Goal: Information Seeking & Learning: Compare options

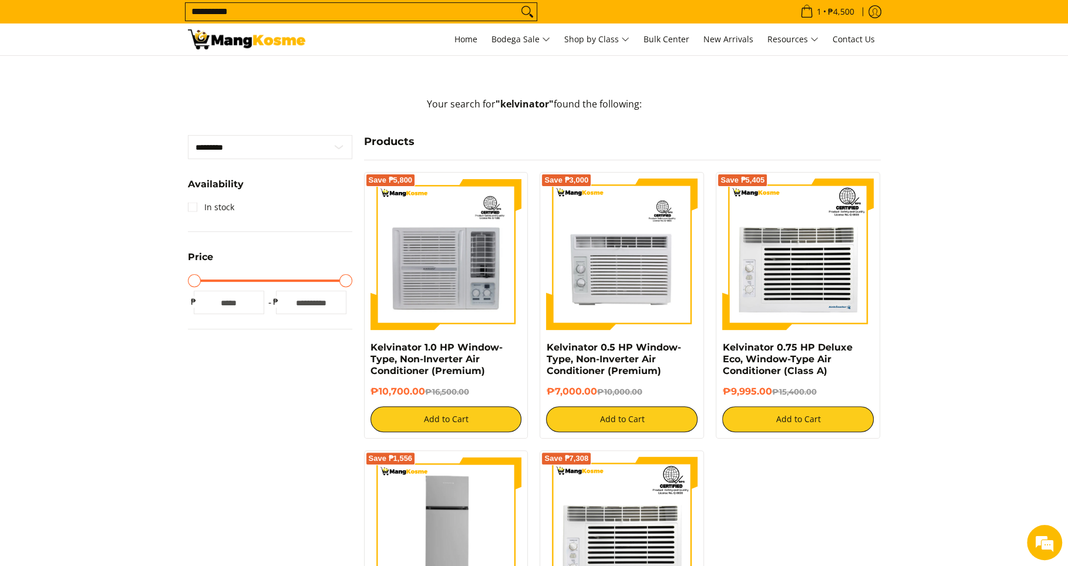
click at [310, 14] on input "**********" at bounding box center [351, 12] width 332 height 18
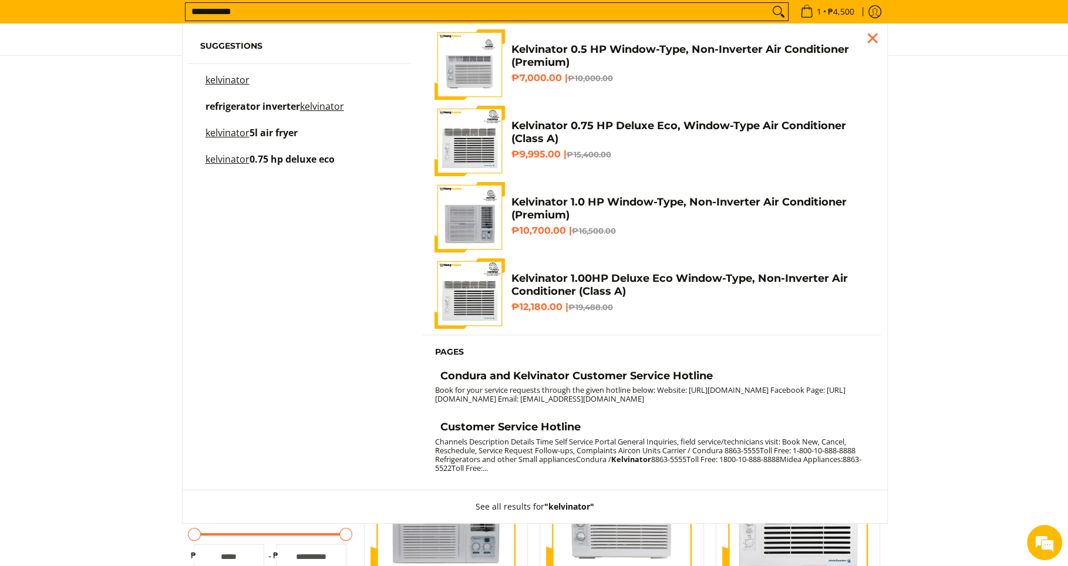
type input "**********"
click at [769, 3] on button "Search" at bounding box center [778, 12] width 19 height 18
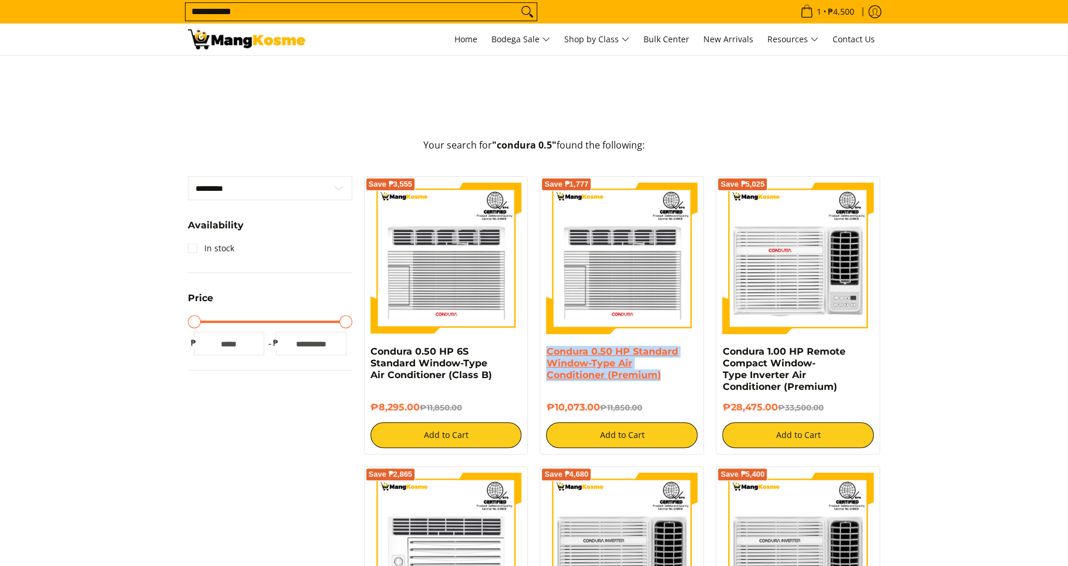
drag, startPoint x: 655, startPoint y: 376, endPoint x: 546, endPoint y: 349, distance: 112.5
click at [546, 349] on div "Condura 0.50 HP Standard Window-Type Air Conditioner (Premium)" at bounding box center [621, 368] width 151 height 44
click at [586, 361] on link "Condura 0.50 HP Standard Window-Type Air Conditioner (Premium)" at bounding box center [611, 363] width 131 height 35
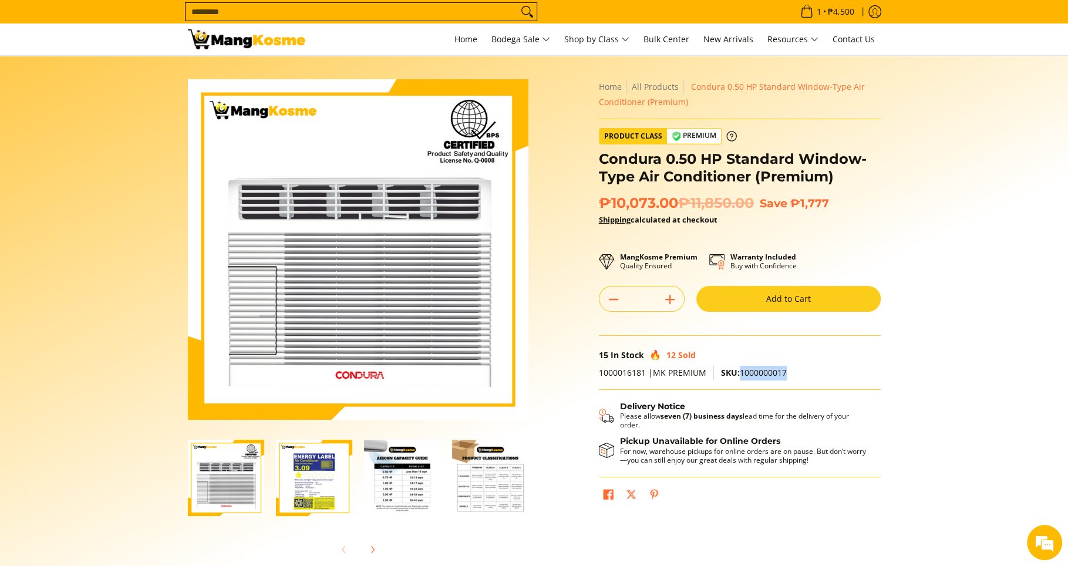
drag, startPoint x: 789, startPoint y: 369, endPoint x: 744, endPoint y: 374, distance: 45.4
click at [740, 375] on p "1000016181 |MK PREMIUM SKU: 1000000017" at bounding box center [740, 378] width 282 height 24
copy span "1000000017"
click at [386, 16] on input "Search..." at bounding box center [351, 12] width 332 height 18
type input "**********"
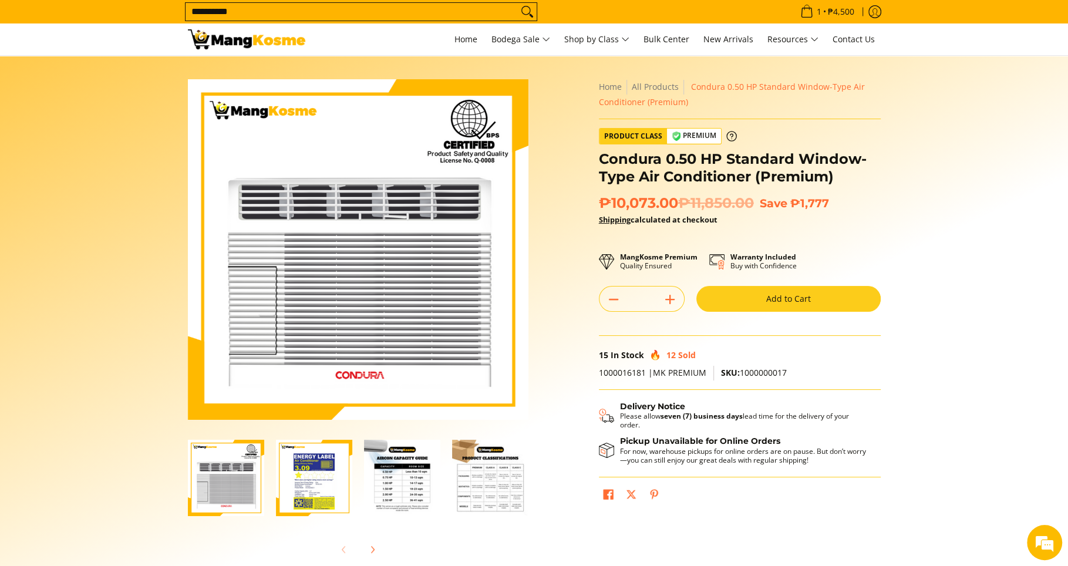
click at [518, 3] on button "Search" at bounding box center [527, 12] width 19 height 18
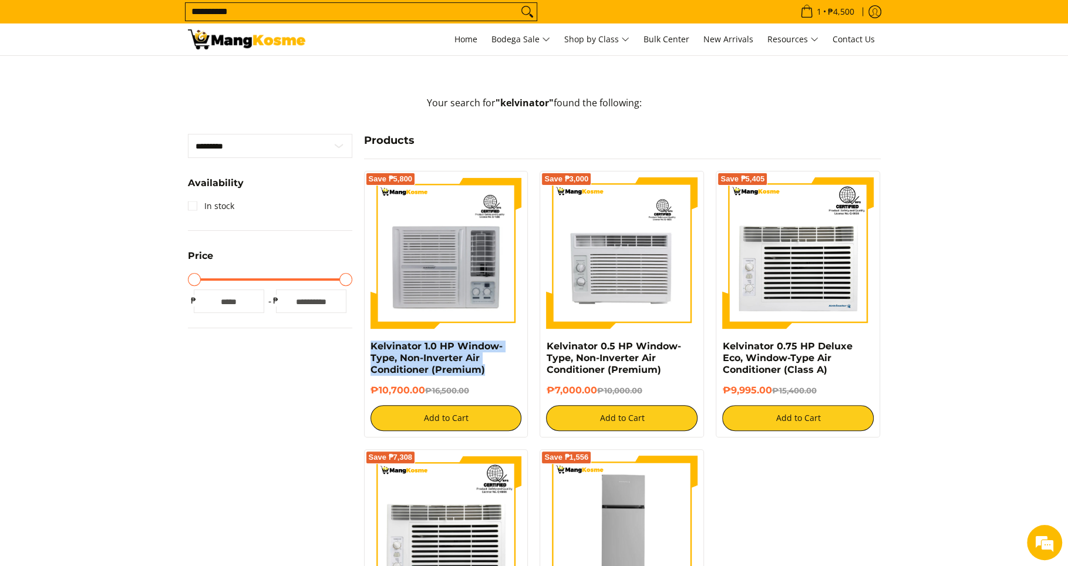
drag, startPoint x: 490, startPoint y: 369, endPoint x: 366, endPoint y: 349, distance: 125.3
click at [366, 349] on div "Save ₱5,800 Kelvinator 1.0 HP Window-Type, Non-Inverter Air Conditioner (Premiu…" at bounding box center [446, 304] width 164 height 266
copy link "Kelvinator 1.0 HP Window-Type, Non-Inverter Air Conditioner (Premium)"
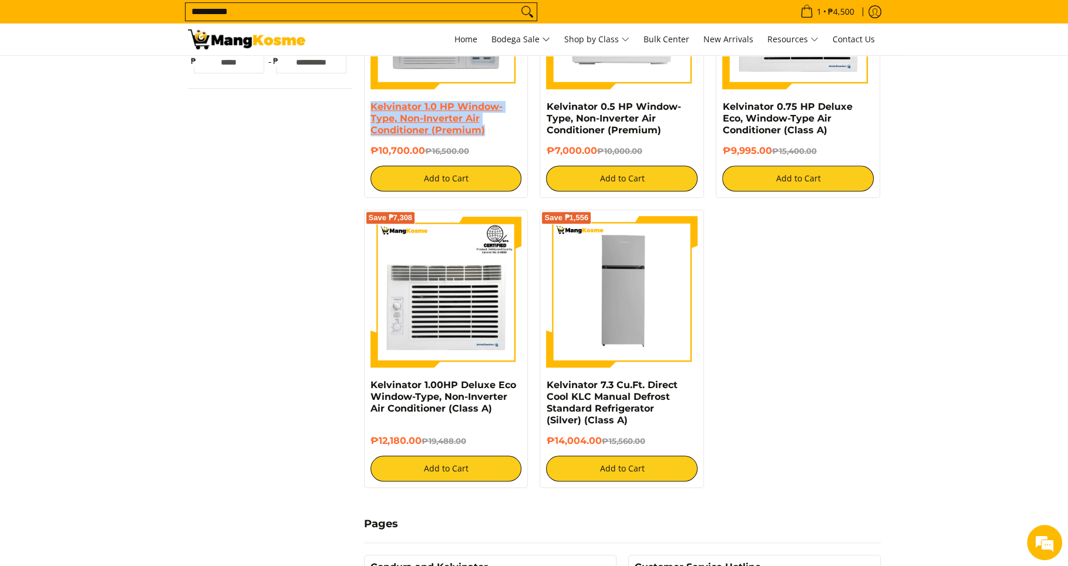
click at [441, 126] on link "Kelvinator 1.0 HP Window-Type, Non-Inverter Air Conditioner (Premium)" at bounding box center [436, 118] width 132 height 35
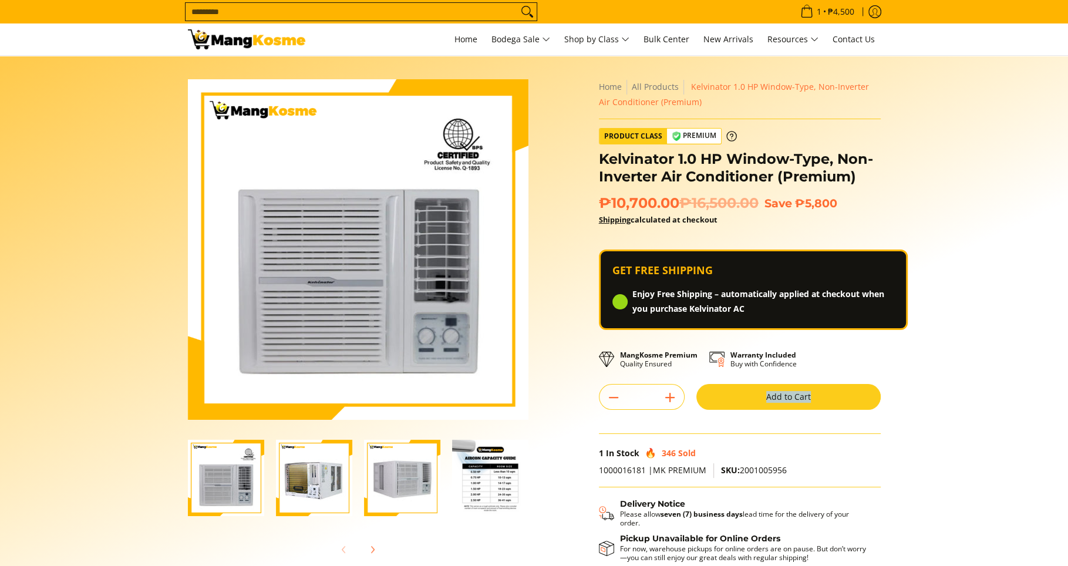
drag, startPoint x: 790, startPoint y: 373, endPoint x: 802, endPoint y: 441, distance: 69.8
click at [802, 441] on div "Home All Products Kelvinator 1.0 HP Window-Type, Non-Inverter Air Conditioner (…" at bounding box center [740, 346] width 282 height 535
drag, startPoint x: 793, startPoint y: 471, endPoint x: 741, endPoint y: 474, distance: 51.7
click at [740, 474] on p "1000016181 |MK PREMIUM SKU: 2001005956" at bounding box center [740, 475] width 282 height 24
copy span "2001005956"
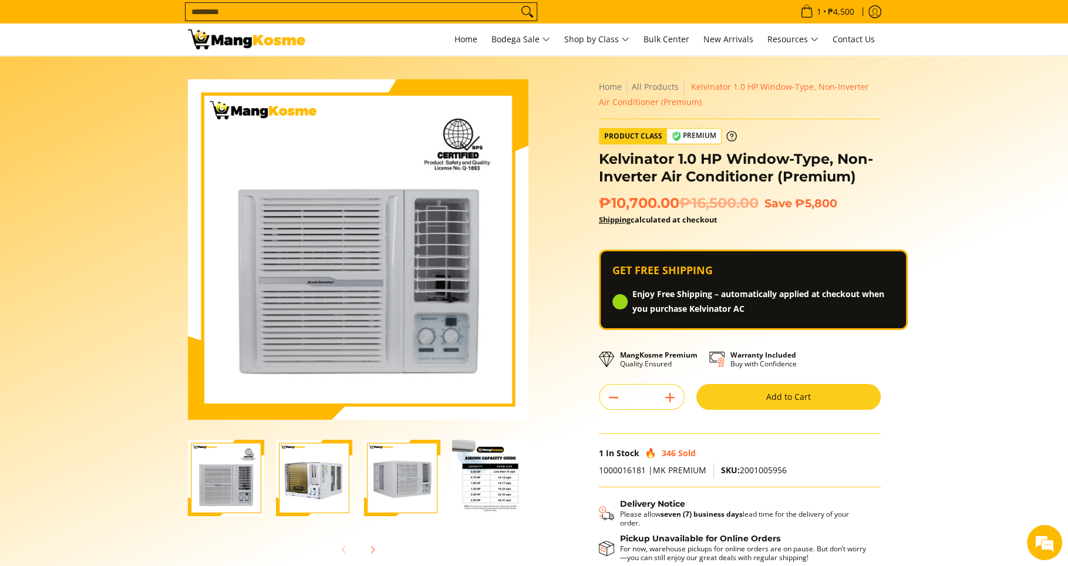
click at [315, 12] on input "Search..." at bounding box center [351, 12] width 332 height 18
type input "**********"
click at [518, 3] on button "Search" at bounding box center [527, 12] width 19 height 18
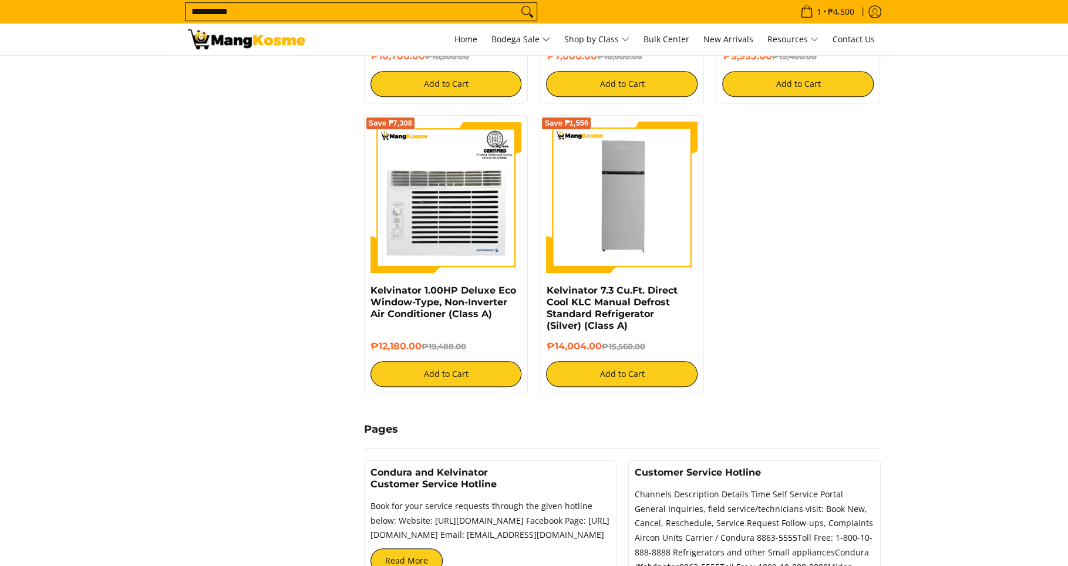
scroll to position [327, 0]
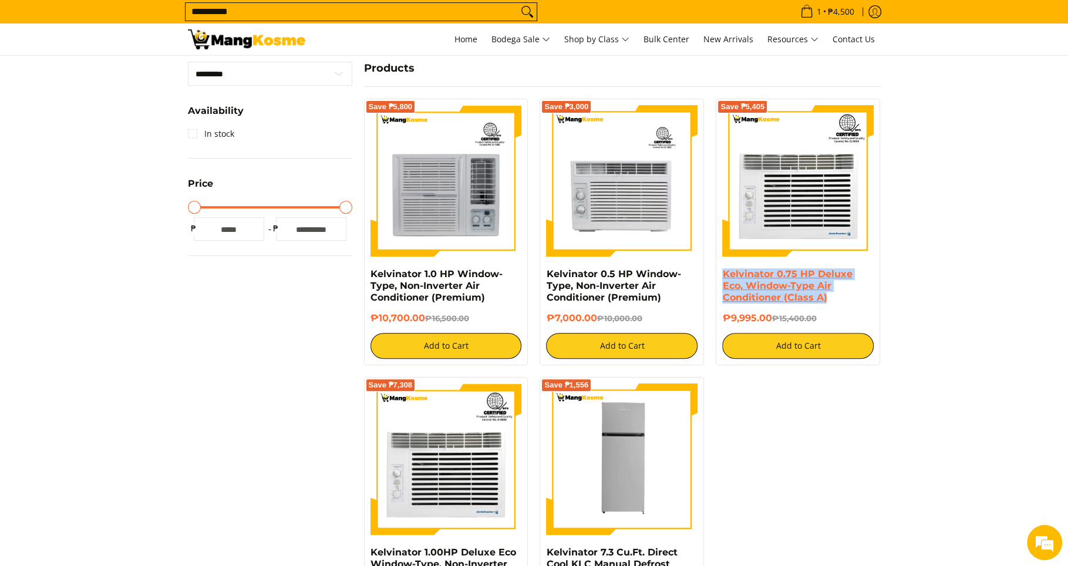
drag, startPoint x: 832, startPoint y: 297, endPoint x: 744, endPoint y: 277, distance: 90.8
click at [722, 274] on h4 "Kelvinator 0.75 HP Deluxe Eco, Window-Type Air Conditioner (Class A)" at bounding box center [797, 285] width 151 height 35
copy link "Kelvinator 0.75 HP Deluxe Eco, Window-Type Air Conditioner (Class A)"
click at [804, 288] on link "Kelvinator 0.75 HP Deluxe Eco, Window-Type Air Conditioner (Class A)" at bounding box center [787, 285] width 130 height 35
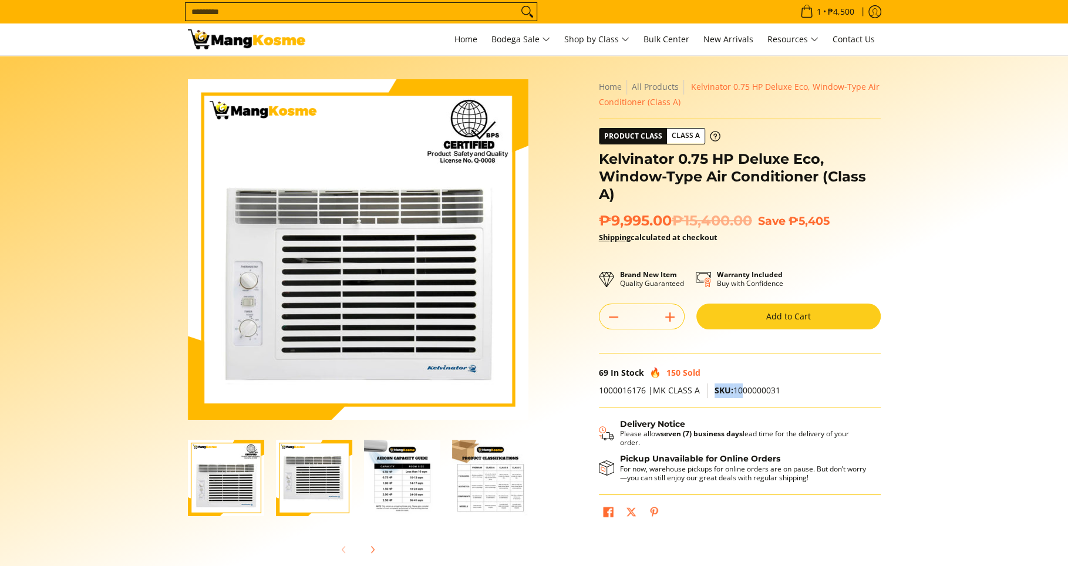
click at [741, 389] on p "1000016176 |MK CLASS A SKU: 1000000031" at bounding box center [740, 395] width 282 height 24
drag, startPoint x: 787, startPoint y: 386, endPoint x: 734, endPoint y: 391, distance: 53.7
click at [734, 391] on p "1000016176 |MK CLASS A SKU: 1000000031" at bounding box center [740, 395] width 282 height 24
click at [296, 9] on input "Search..." at bounding box center [351, 12] width 332 height 18
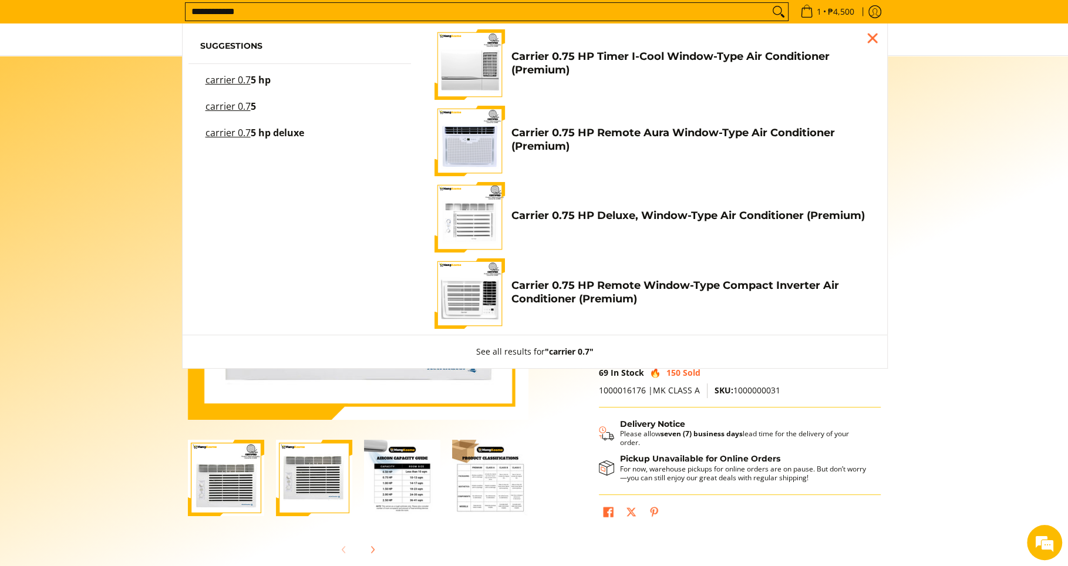
type input "**********"
click at [769, 3] on button "Search" at bounding box center [778, 12] width 19 height 18
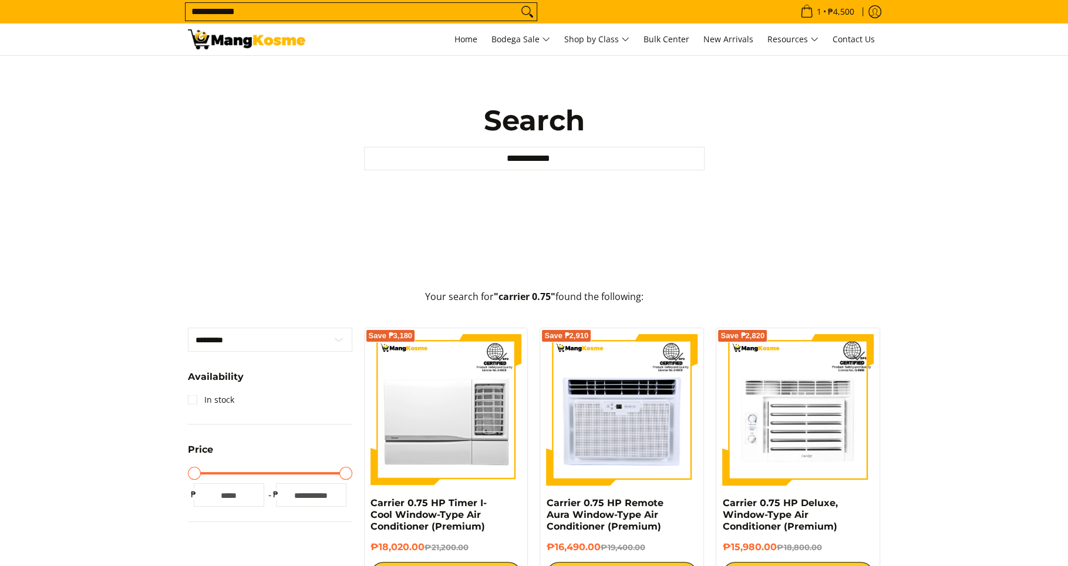
scroll to position [264, 0]
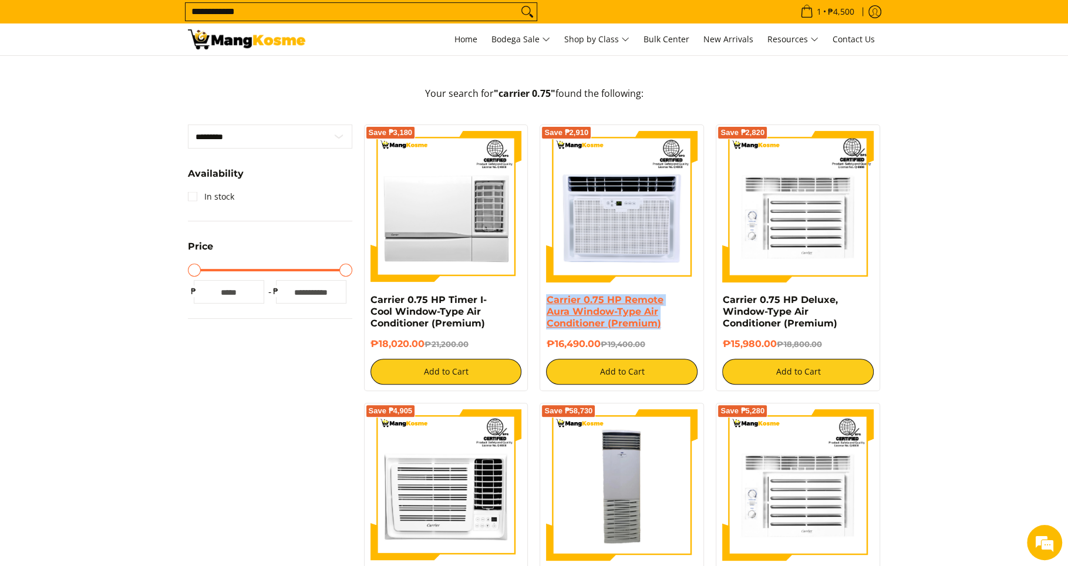
drag, startPoint x: 666, startPoint y: 322, endPoint x: 548, endPoint y: 301, distance: 119.8
click at [548, 301] on h4 "Carrier 0.75 HP Remote Aura Window-Type Air Conditioner (Premium)" at bounding box center [621, 311] width 151 height 35
copy link "Carrier 0.75 HP Remote Aura Window-Type Air Conditioner (Premium)"
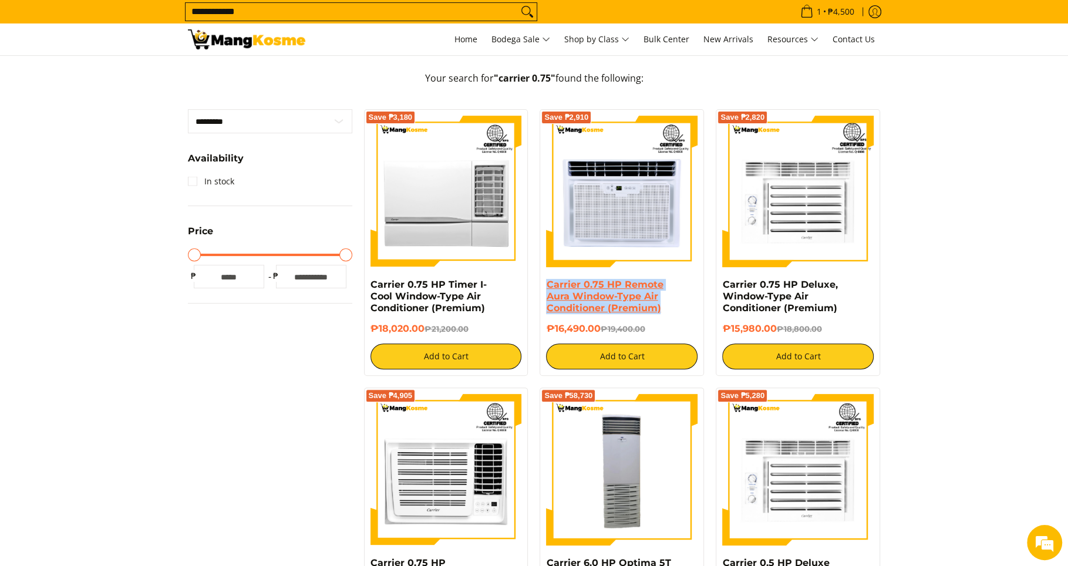
scroll to position [0, 0]
click at [612, 296] on link "Carrier 0.75 HP Remote Aura Window-Type Air Conditioner (Premium)" at bounding box center [604, 296] width 117 height 35
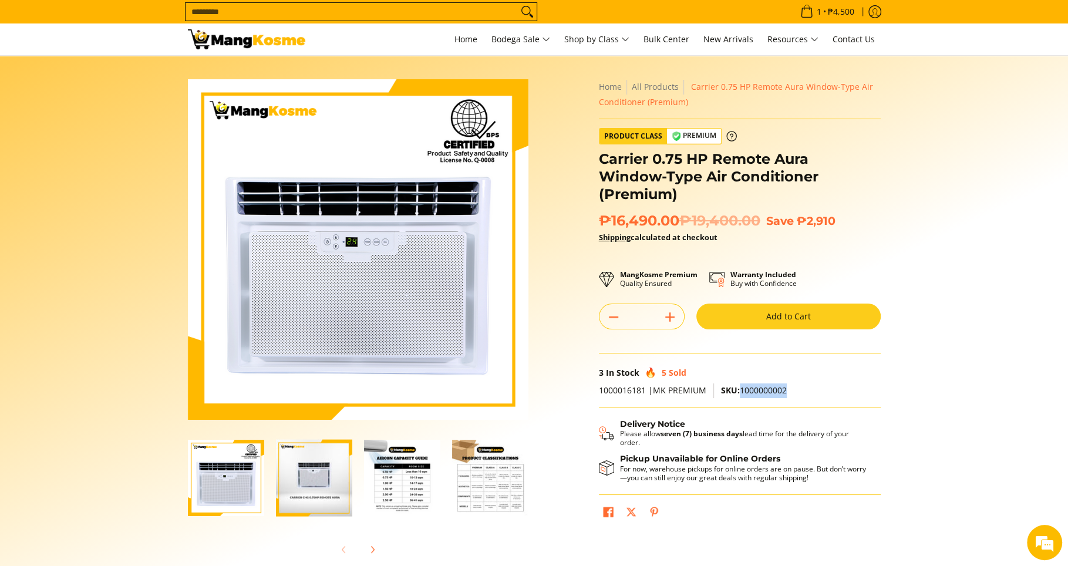
drag, startPoint x: 794, startPoint y: 372, endPoint x: 740, endPoint y: 375, distance: 53.5
click at [740, 383] on p "1000016181 |MK PREMIUM SKU: 1000000002" at bounding box center [740, 395] width 282 height 24
copy span "1000000002"
click at [927, 374] on section "Skip to Main Content Enable zoom Disable zoom Enable zoom Disable zoom Enable z…" at bounding box center [534, 324] width 1068 height 536
click at [351, 16] on input "Search..." at bounding box center [351, 12] width 332 height 18
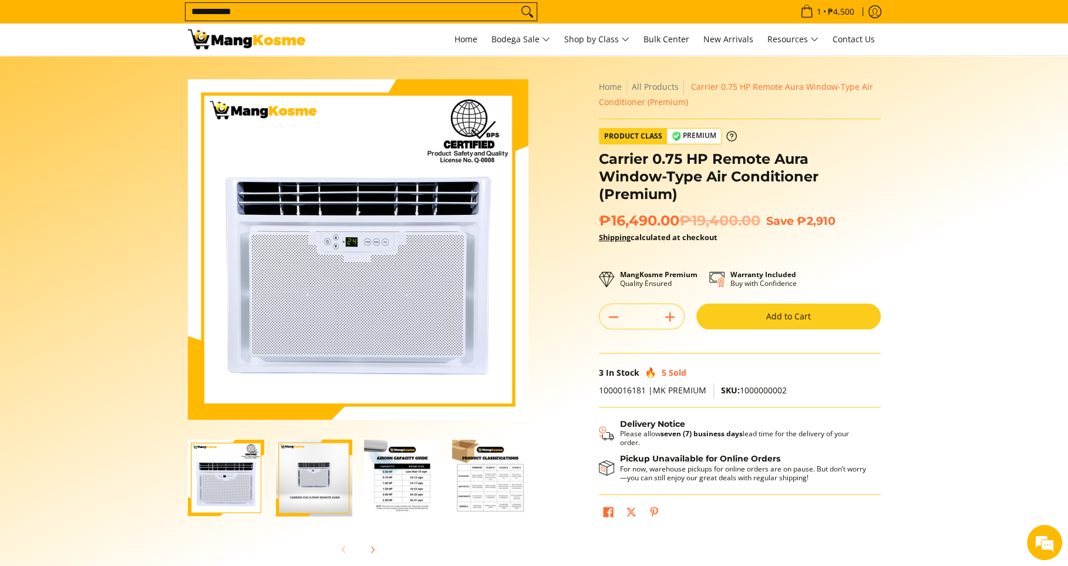
type input "**********"
click at [518, 3] on button "Search" at bounding box center [527, 12] width 19 height 18
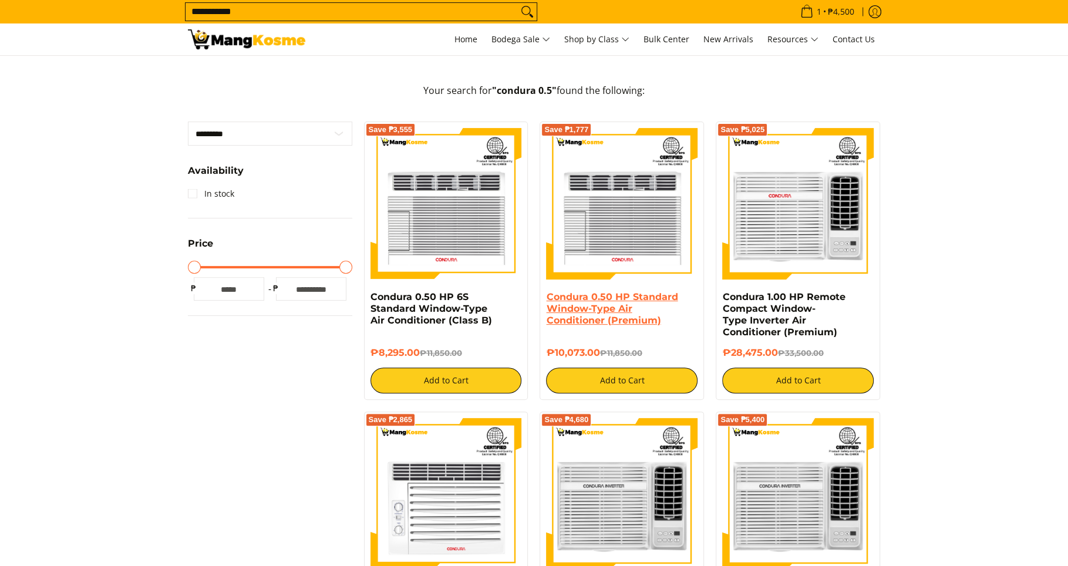
click at [616, 294] on link "Condura 0.50 HP Standard Window-Type Air Conditioner (Premium)" at bounding box center [611, 308] width 131 height 35
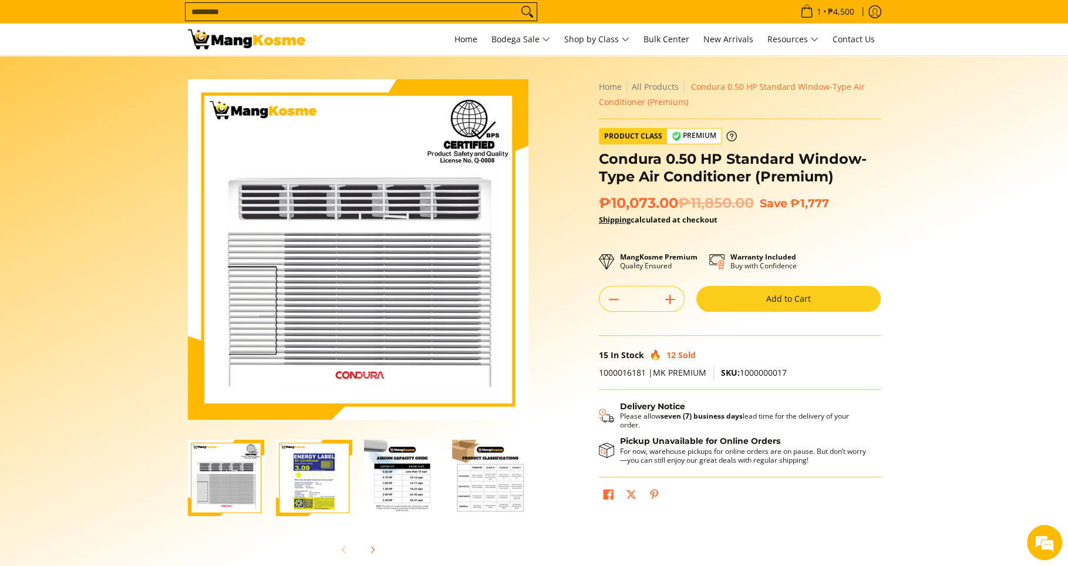
click at [293, 15] on input "Search..." at bounding box center [351, 12] width 332 height 18
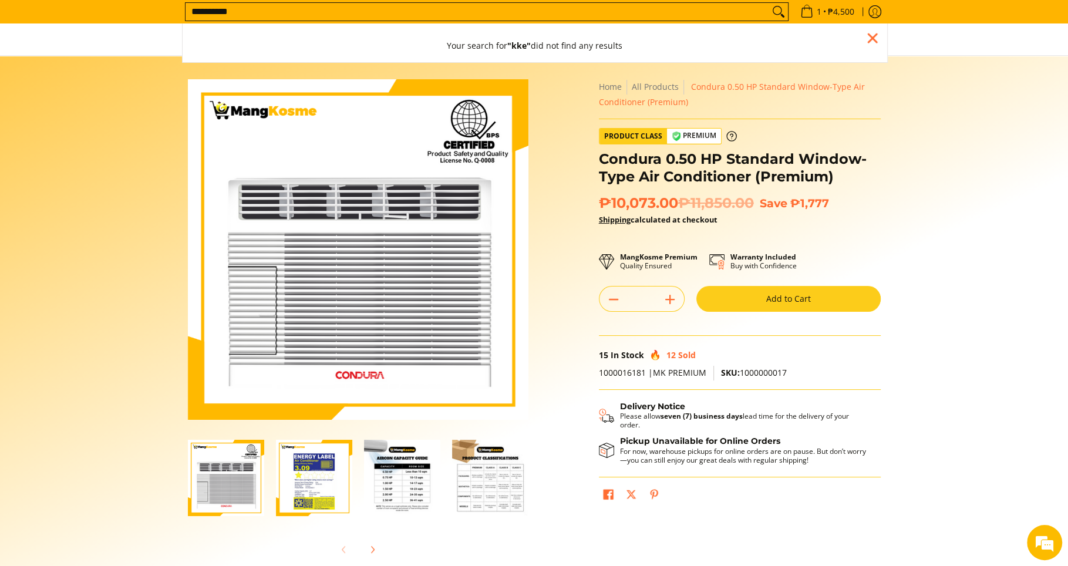
type input "**********"
click at [769, 3] on button "Search" at bounding box center [778, 12] width 19 height 18
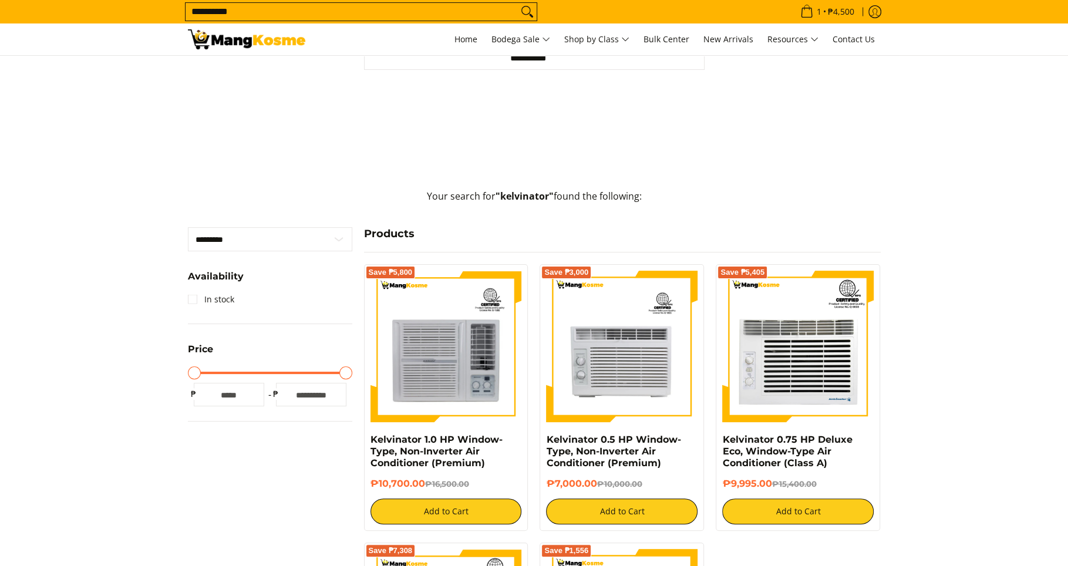
scroll to position [265, 0]
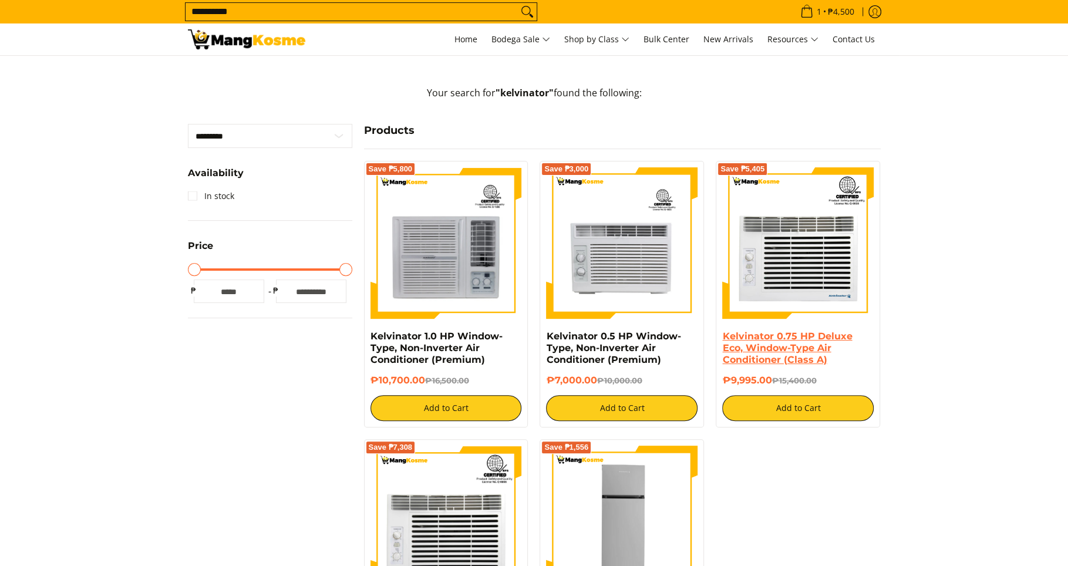
click at [760, 347] on link "Kelvinator 0.75 HP Deluxe Eco, Window-Type Air Conditioner (Class A)" at bounding box center [787, 347] width 130 height 35
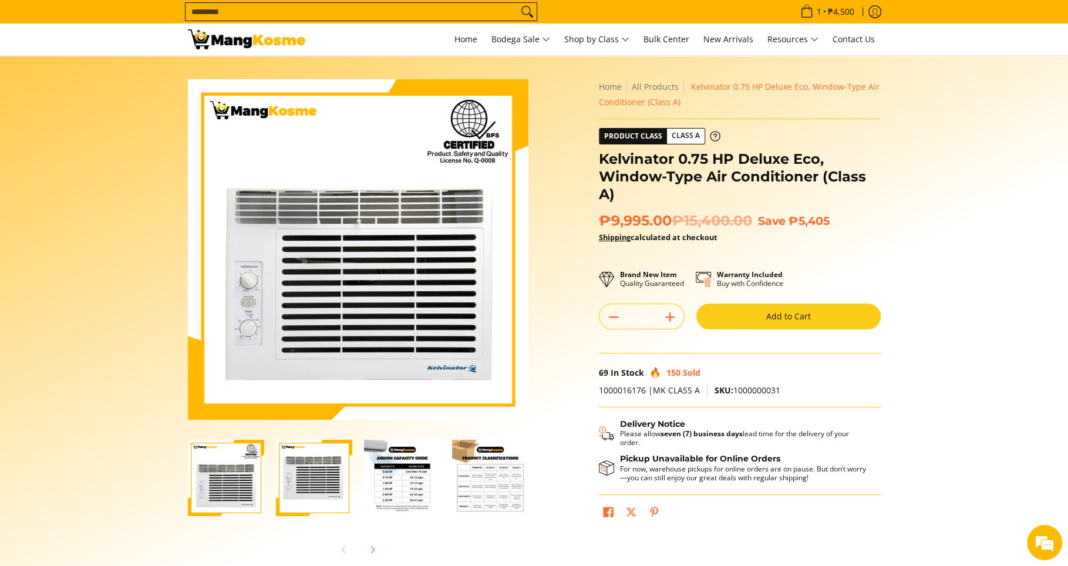
click at [282, 13] on input "Search..." at bounding box center [351, 12] width 332 height 18
type input "**********"
click at [518, 3] on button "Search" at bounding box center [527, 12] width 19 height 18
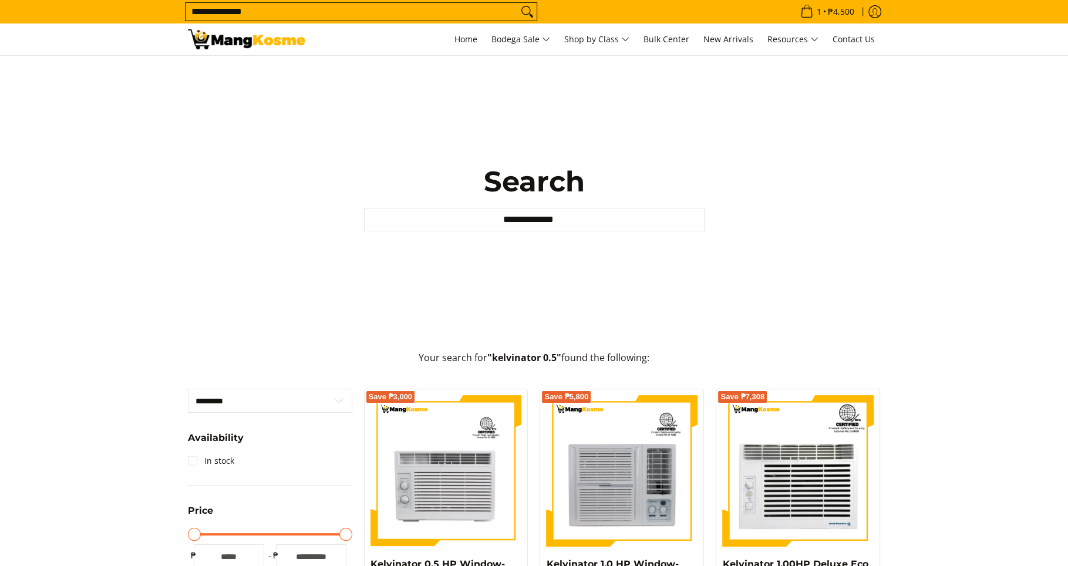
scroll to position [120, 0]
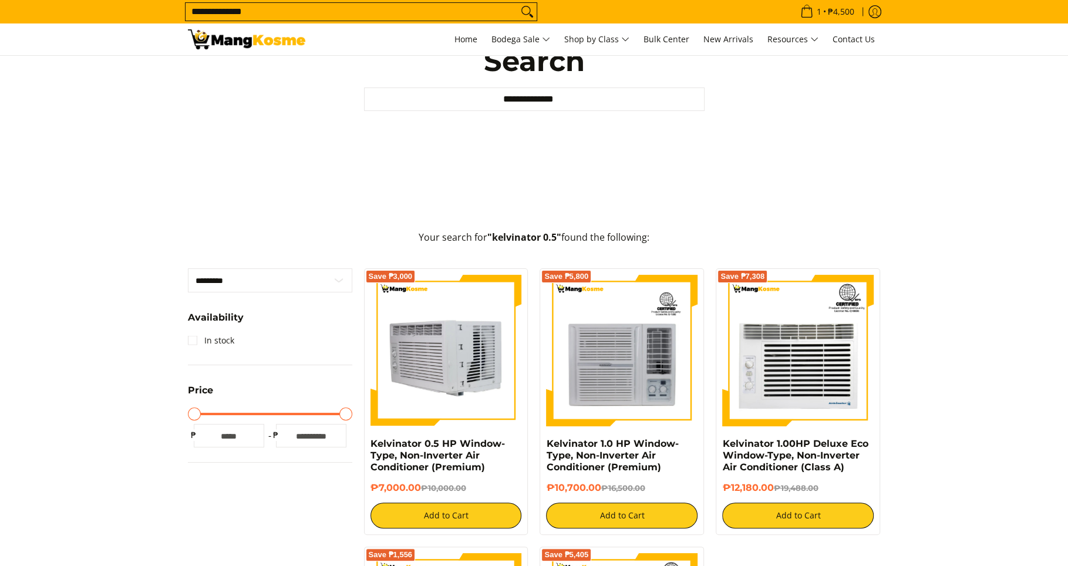
click at [458, 359] on img at bounding box center [445, 350] width 151 height 151
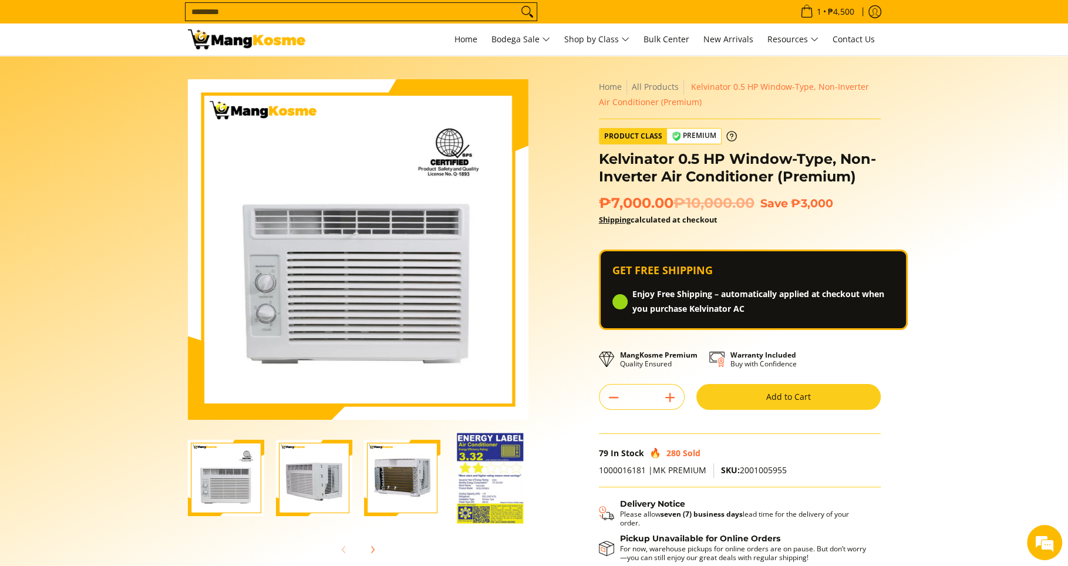
click at [312, 9] on input "Search..." at bounding box center [351, 12] width 332 height 18
type input "*****"
click at [518, 3] on button "Search" at bounding box center [527, 12] width 19 height 18
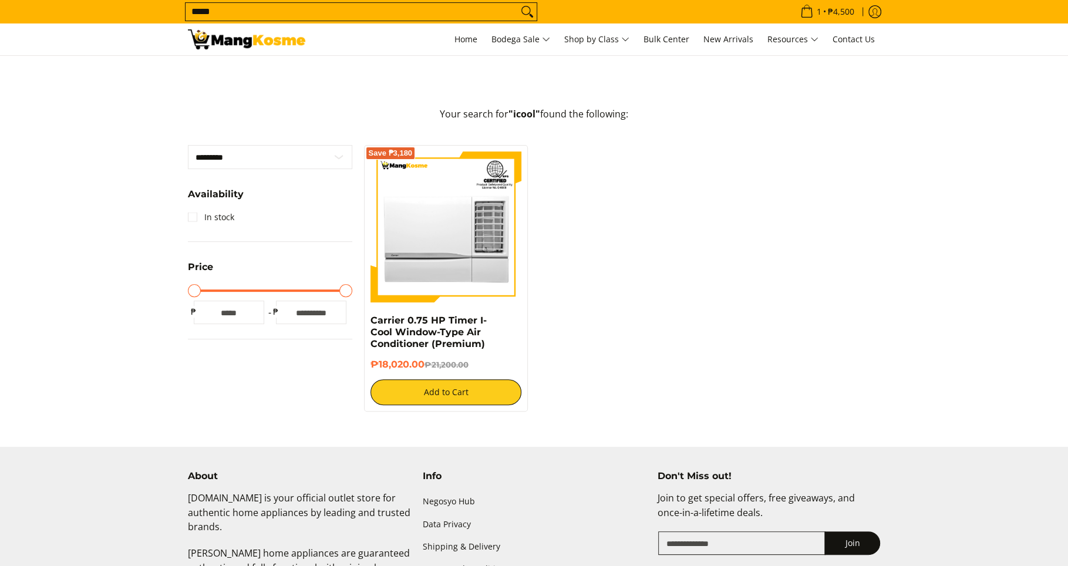
scroll to position [247, 0]
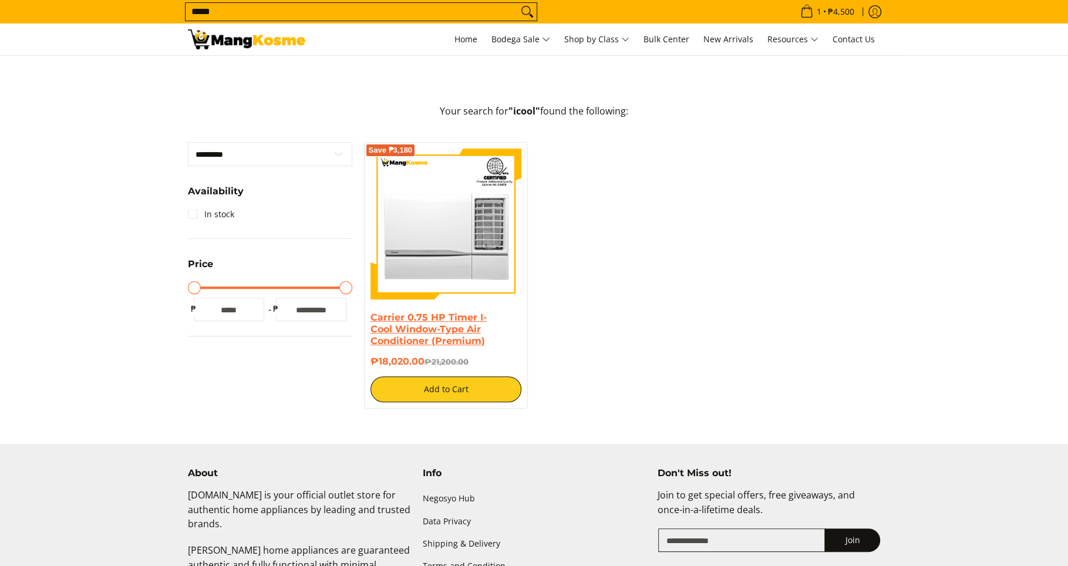
click at [449, 329] on link "Carrier 0.75 HP Timer I-Cool Window-Type Air Conditioner (Premium)" at bounding box center [428, 329] width 116 height 35
drag, startPoint x: 491, startPoint y: 340, endPoint x: 370, endPoint y: 320, distance: 122.4
click at [370, 320] on h4 "Carrier 0.75 HP Timer I-Cool Window-Type Air Conditioner (Premium)" at bounding box center [445, 329] width 151 height 35
copy link "Carrier 0.75 HP Timer I-Cool Window-Type Air Conditioner (Premium)"
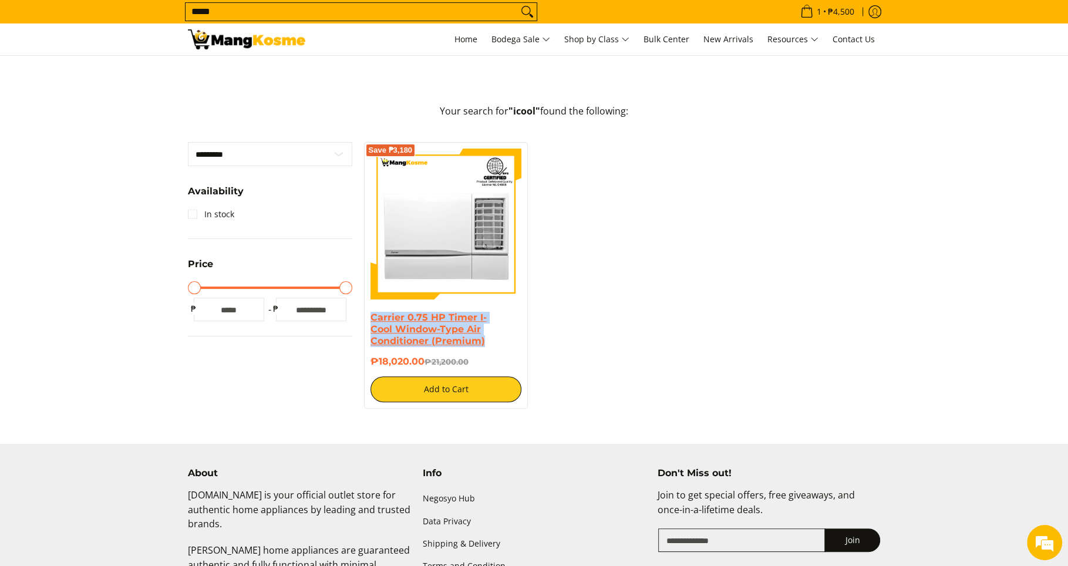
click at [431, 332] on link "Carrier 0.75 HP Timer I-Cool Window-Type Air Conditioner (Premium)" at bounding box center [428, 329] width 116 height 35
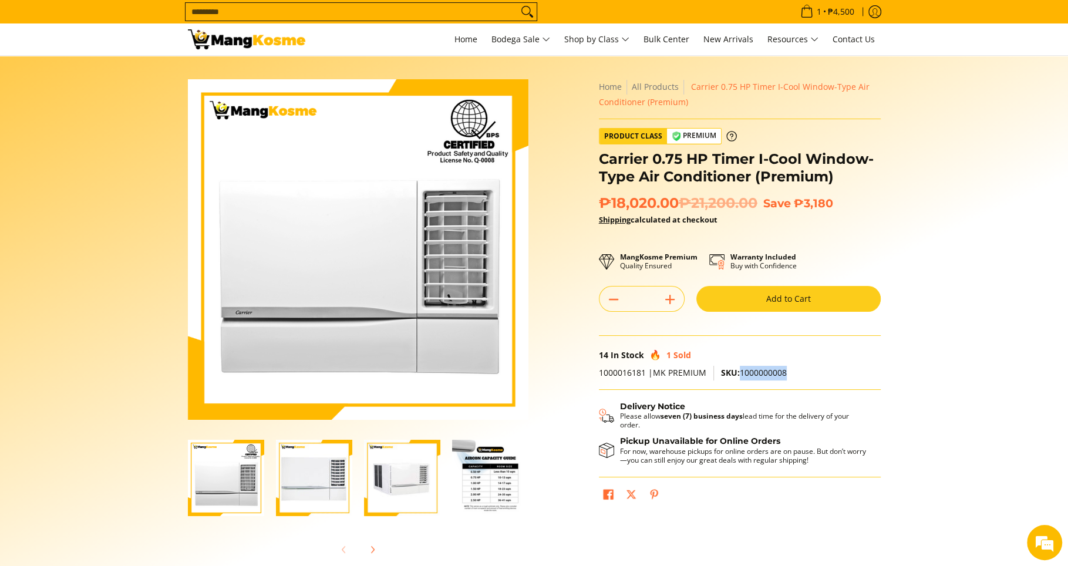
drag, startPoint x: 778, startPoint y: 370, endPoint x: 740, endPoint y: 373, distance: 37.6
click at [740, 373] on p "1000016181 |MK PREMIUM SKU: 1000000008" at bounding box center [740, 378] width 282 height 24
copy span "1000000008"
click at [344, 13] on input "Search..." at bounding box center [351, 12] width 332 height 18
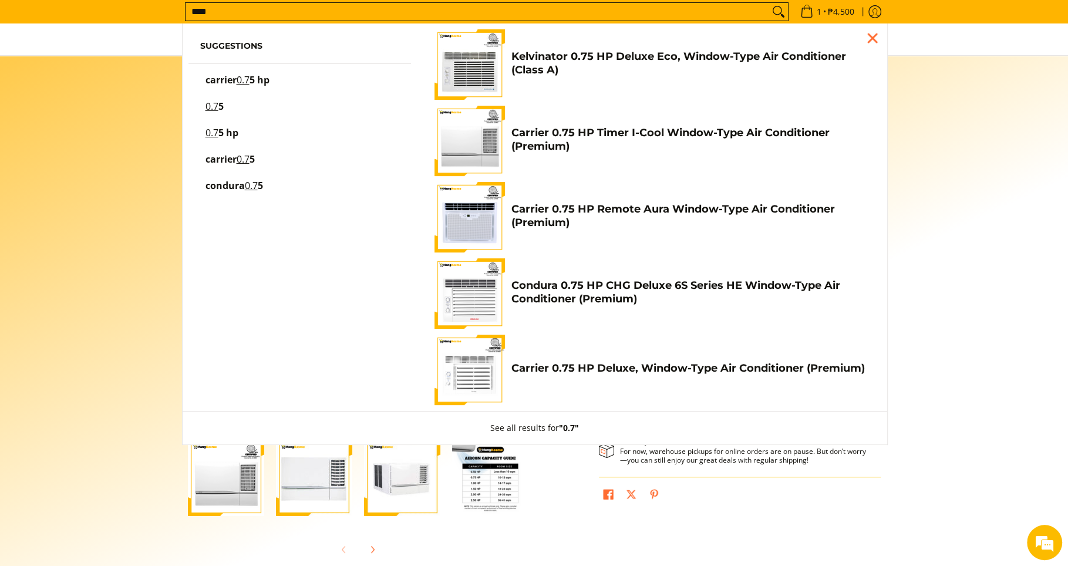
type input "****"
click at [769, 3] on button "Search" at bounding box center [778, 12] width 19 height 18
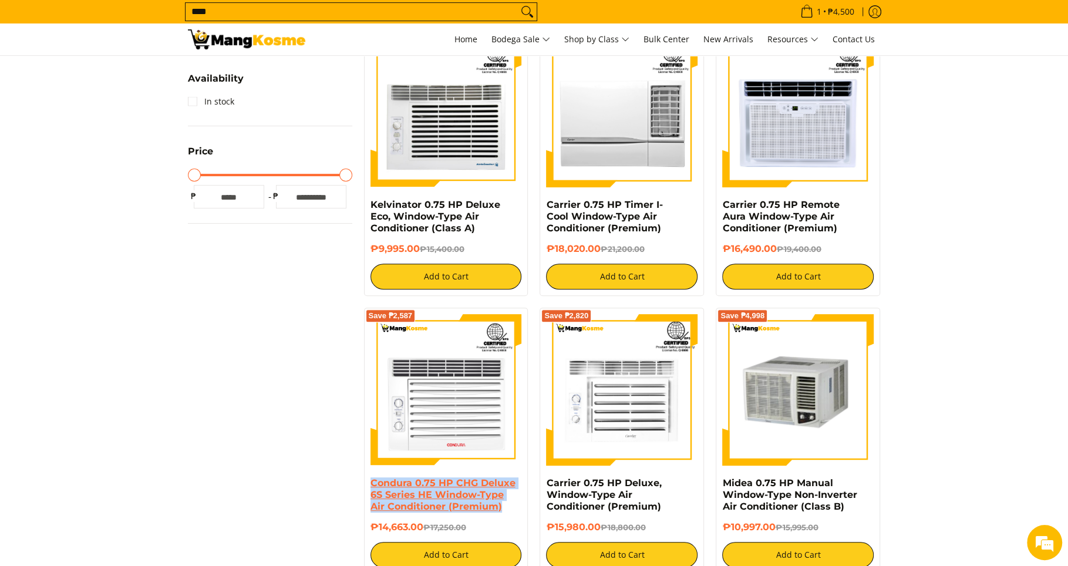
drag, startPoint x: 499, startPoint y: 505, endPoint x: 372, endPoint y: 481, distance: 128.9
click at [372, 482] on h4 "Condura 0.75 HP CHG Deluxe 6S Series HE Window-Type Air Conditioner (Premium)" at bounding box center [445, 494] width 151 height 35
copy link "Condura 0.75 HP CHG Deluxe 6S Series HE Window-Type Air Conditioner (Premium)"
click at [403, 496] on link "Condura 0.75 HP CHG Deluxe 6S Series HE Window-Type Air Conditioner (Premium)" at bounding box center [442, 494] width 145 height 35
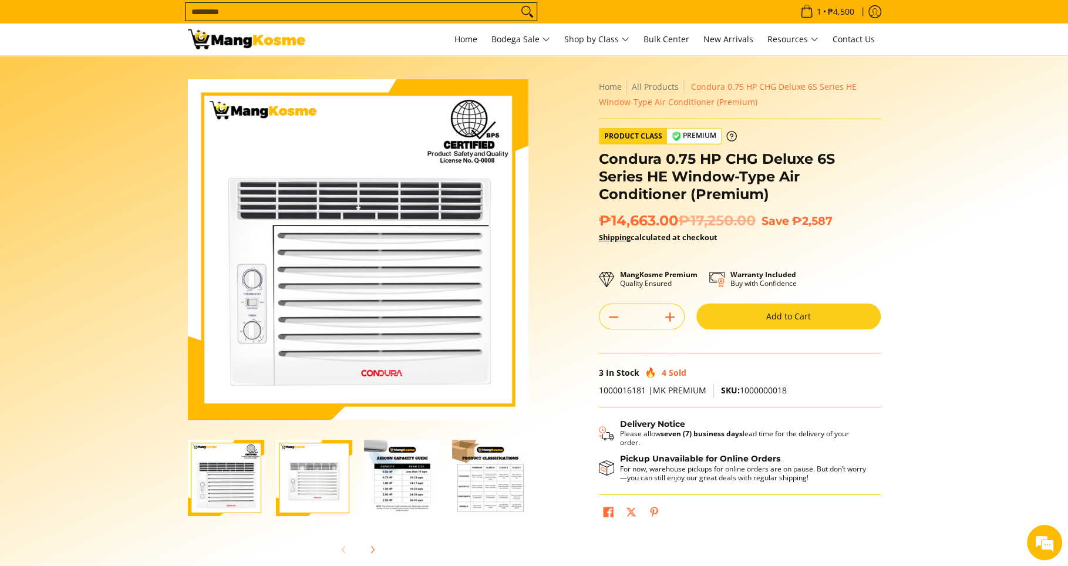
click at [374, 12] on input "Search..." at bounding box center [351, 12] width 332 height 18
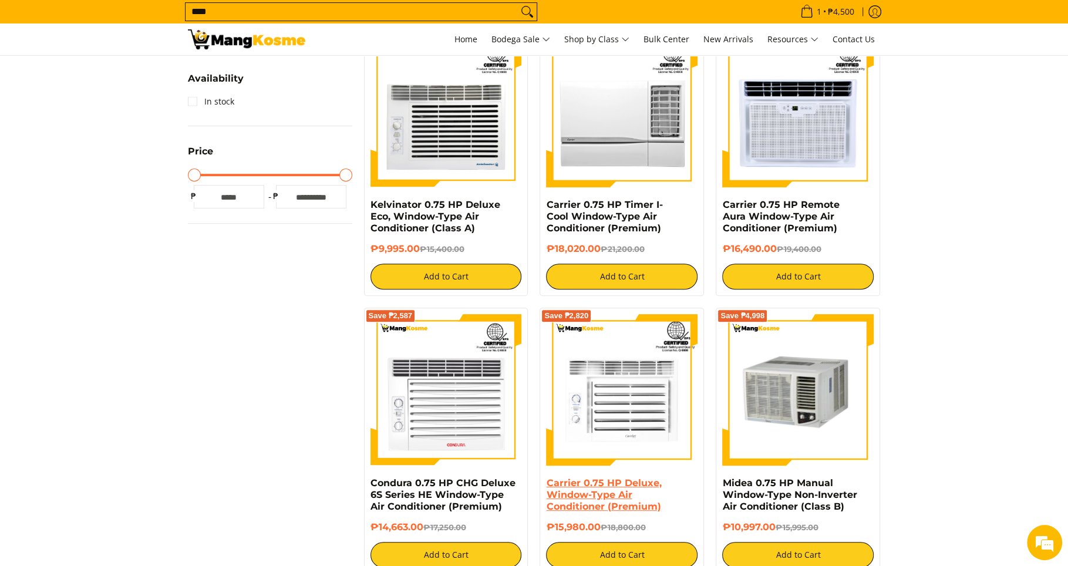
click at [601, 489] on link "Carrier 0.75 HP Deluxe, Window-Type Air Conditioner (Premium)" at bounding box center [603, 494] width 115 height 35
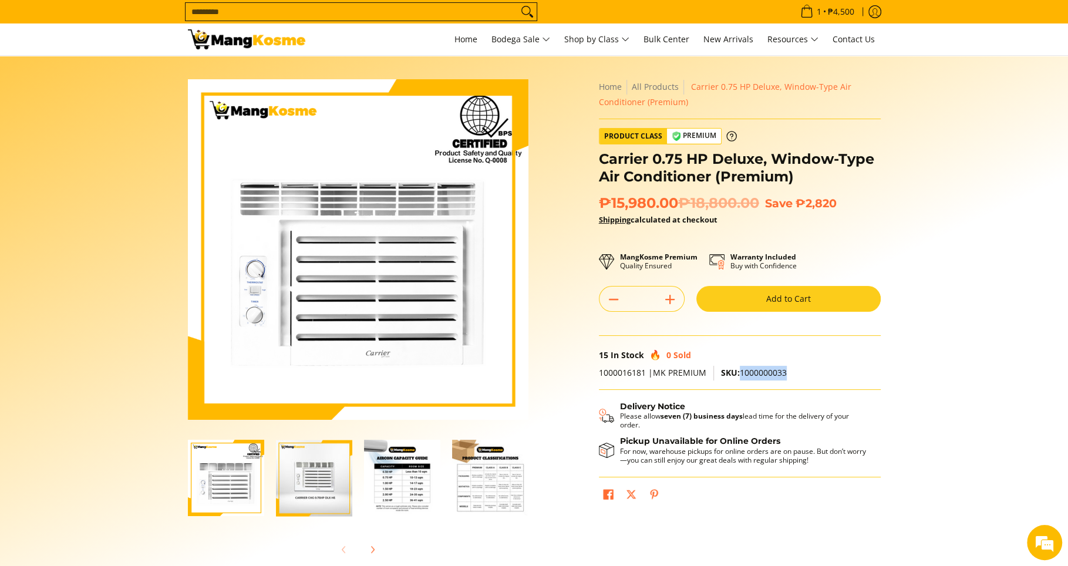
drag, startPoint x: 789, startPoint y: 371, endPoint x: 741, endPoint y: 372, distance: 47.6
click at [740, 372] on p "1000016181 |MK PREMIUM SKU: 1000000033" at bounding box center [740, 378] width 282 height 24
copy span "1000000033"
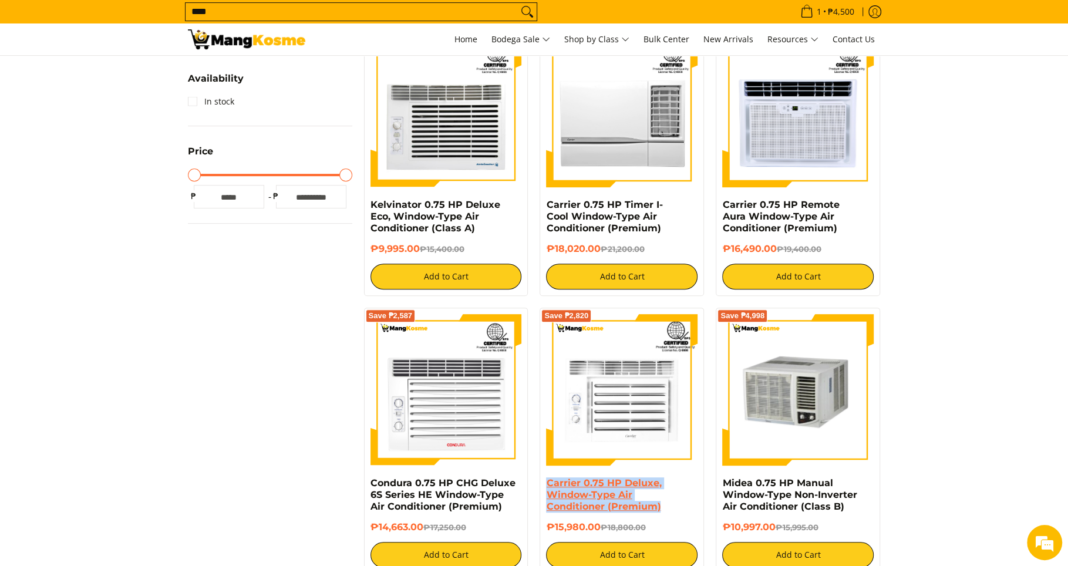
drag, startPoint x: 671, startPoint y: 505, endPoint x: 552, endPoint y: 485, distance: 121.4
click at [548, 486] on h4 "Carrier 0.75 HP Deluxe, Window-Type Air Conditioner (Premium)" at bounding box center [621, 494] width 151 height 35
copy link "Carrier 0.75 HP Deluxe, Window-Type Air Conditioner (Premium)"
click at [610, 502] on link "Carrier 0.75 HP Deluxe, Window-Type Air Conditioner (Premium)" at bounding box center [603, 494] width 115 height 35
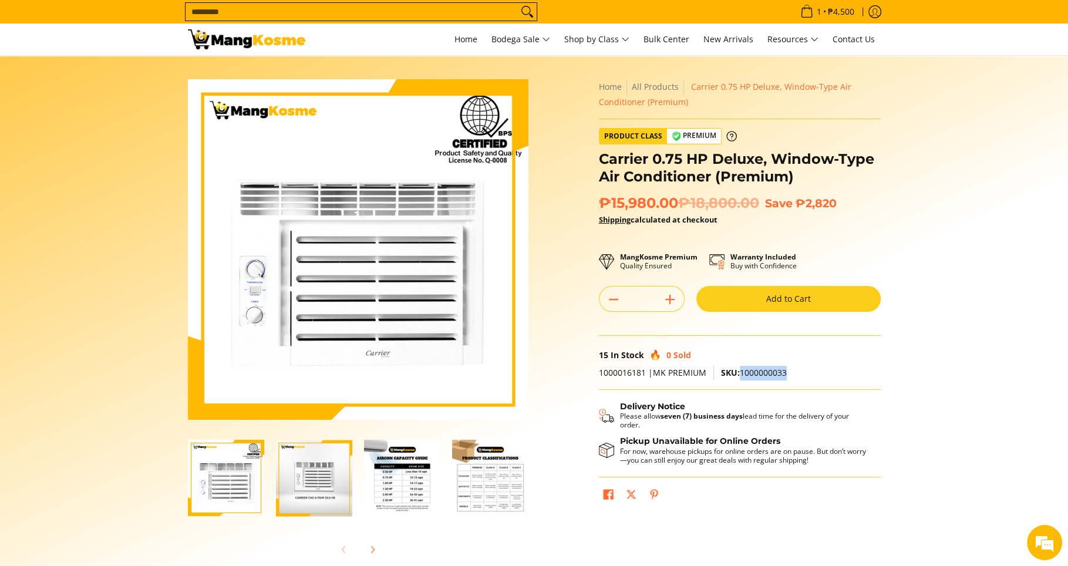
drag, startPoint x: 790, startPoint y: 372, endPoint x: 741, endPoint y: 370, distance: 49.3
click at [741, 370] on p "1000016181 |MK PREMIUM SKU: 1000000033" at bounding box center [740, 378] width 282 height 24
copy span "1000000033"
click at [277, 8] on input "Search..." at bounding box center [351, 12] width 332 height 18
type input "**********"
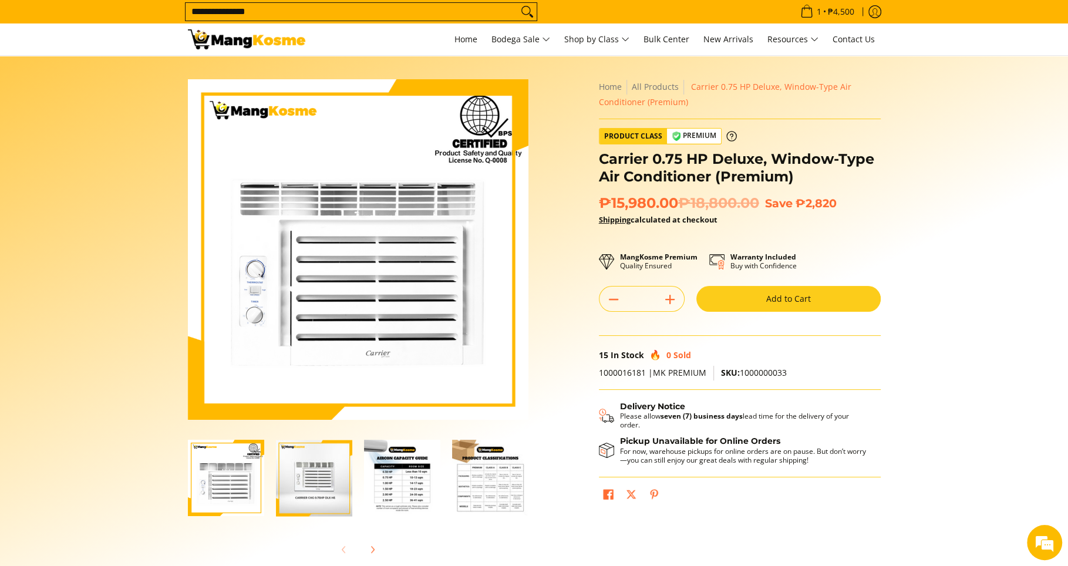
click at [518, 3] on button "Search" at bounding box center [527, 12] width 19 height 18
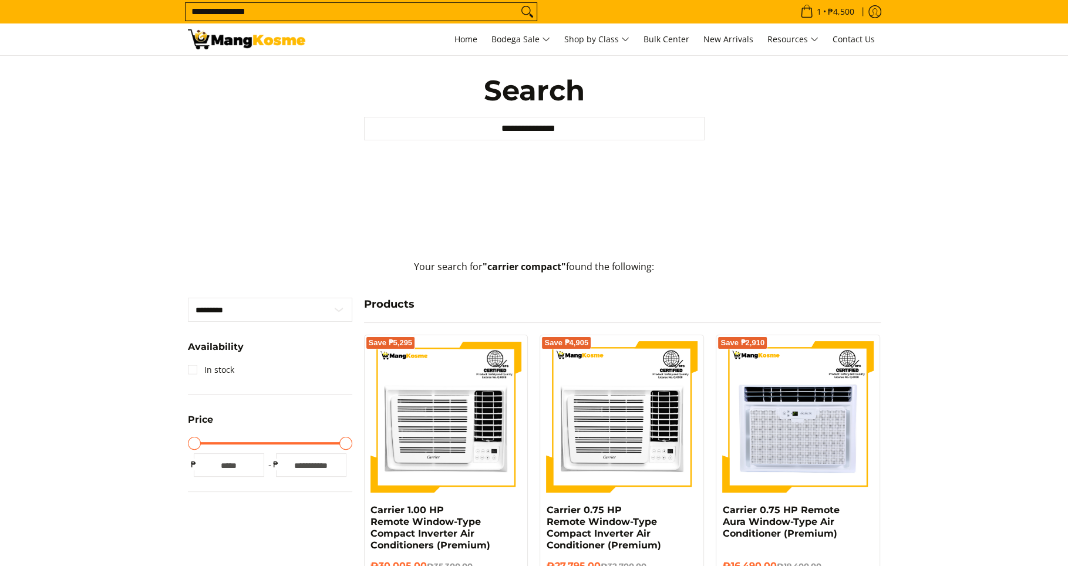
scroll to position [272, 0]
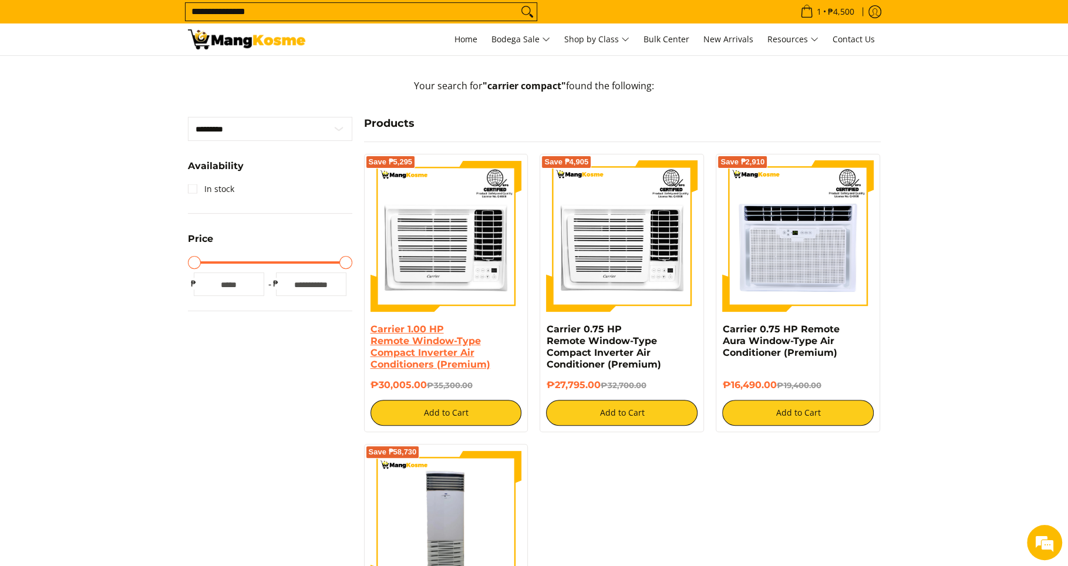
click at [435, 344] on link "Carrier 1.00 HP Remote Window-Type Compact Inverter Air Conditioners (Premium)" at bounding box center [430, 346] width 120 height 46
drag, startPoint x: 409, startPoint y: 352, endPoint x: 377, endPoint y: 333, distance: 36.8
click at [372, 331] on h4 "Carrier 1.00 HP Remote Window-Type Compact Inverter Air Conditioners (Premium)" at bounding box center [445, 346] width 151 height 47
click at [392, 352] on link "Carrier 1.00 HP Remote Window-Type Compact Inverter Air Conditioners (Premium)" at bounding box center [430, 346] width 120 height 46
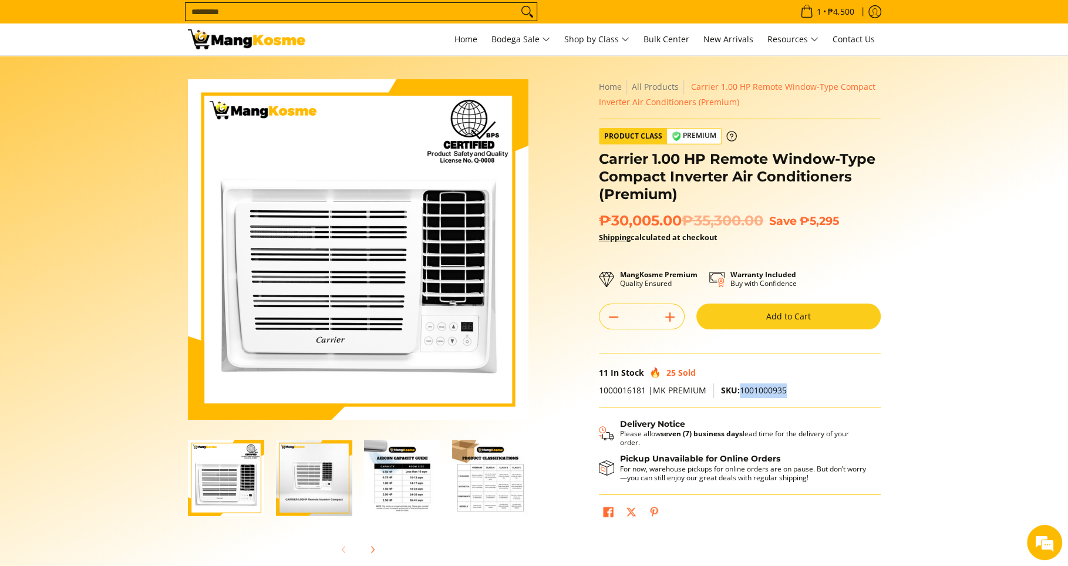
drag, startPoint x: 791, startPoint y: 390, endPoint x: 740, endPoint y: 393, distance: 51.8
click at [740, 393] on p "1000016181 |MK PREMIUM SKU: 1001000935" at bounding box center [740, 395] width 282 height 24
copy span "1001000935"
click at [310, 13] on input "Search..." at bounding box center [351, 12] width 332 height 18
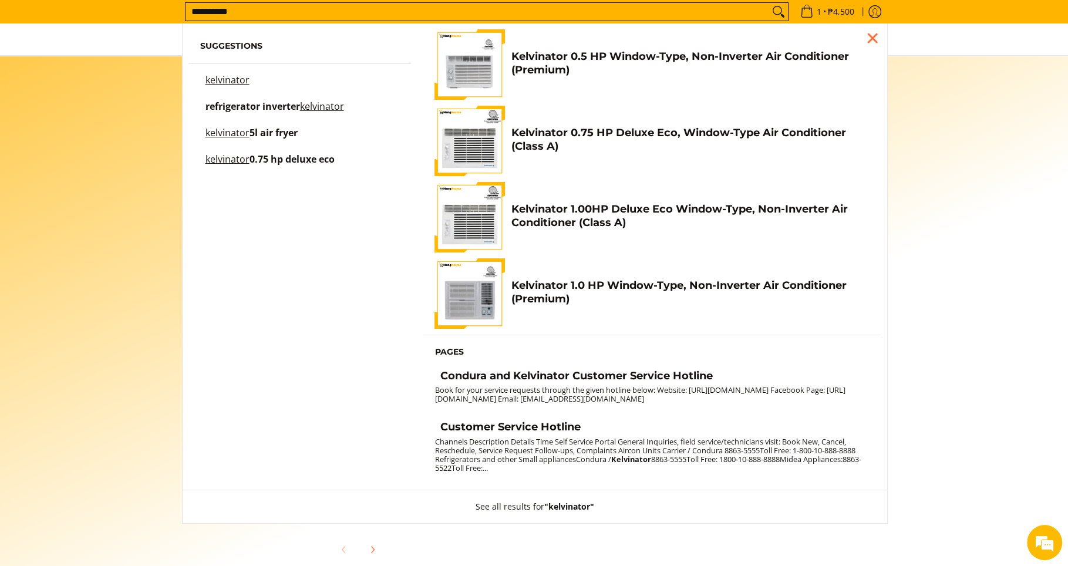
type input "**********"
click at [769, 3] on button "Search" at bounding box center [778, 12] width 19 height 18
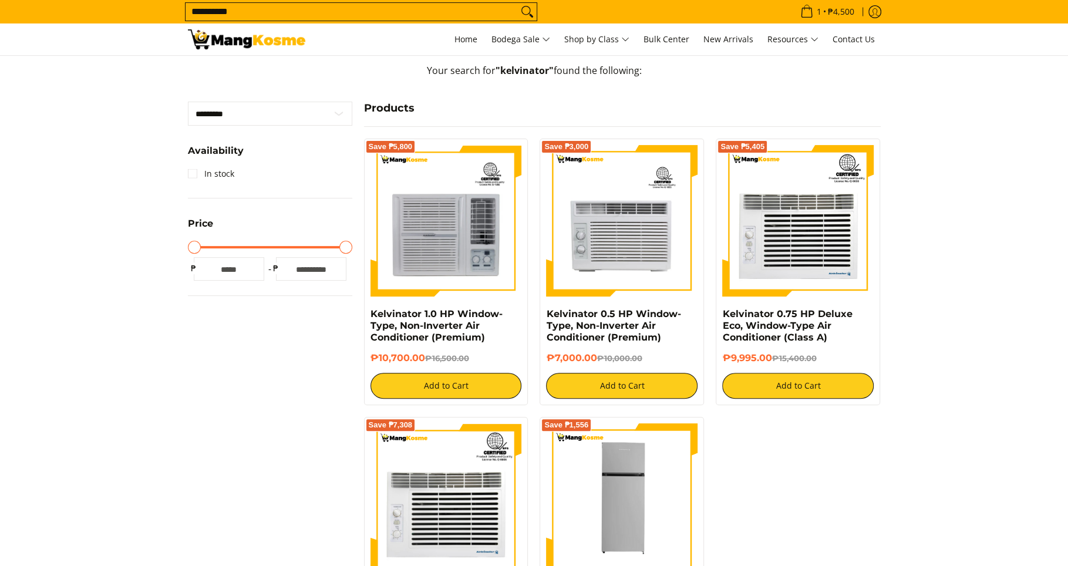
scroll to position [441, 0]
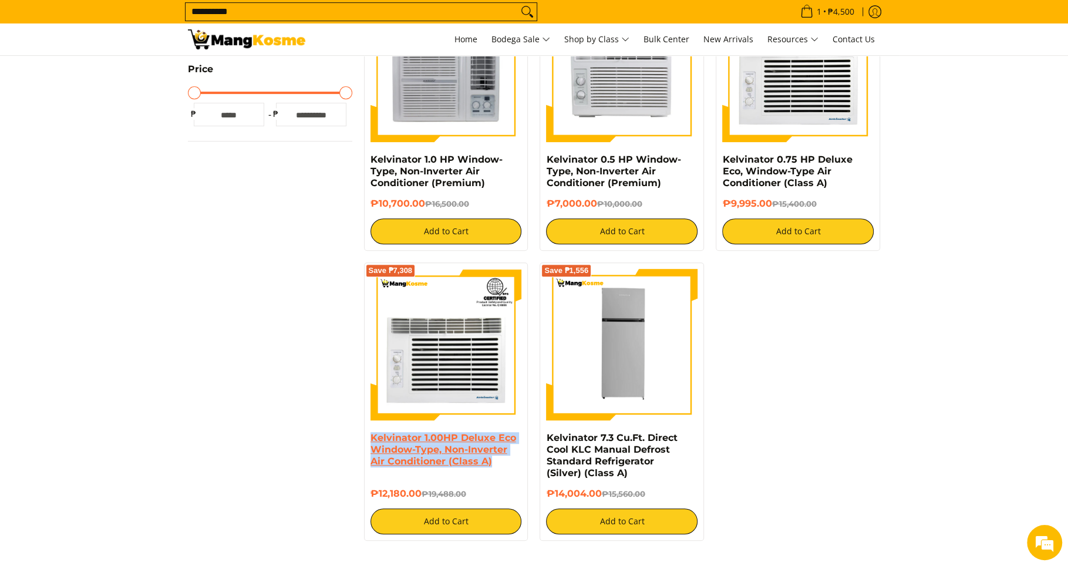
drag, startPoint x: 496, startPoint y: 462, endPoint x: 373, endPoint y: 440, distance: 124.8
click at [367, 440] on div "Save ₱7,308 Kelvinator 1.00HP Deluxe Eco Window-Type, Non-Inverter Air Conditio…" at bounding box center [446, 401] width 164 height 278
click at [453, 445] on link "Kelvinator 1.00HP Deluxe Eco Window-Type, Non-Inverter Air Conditioner (Class A)" at bounding box center [443, 449] width 146 height 35
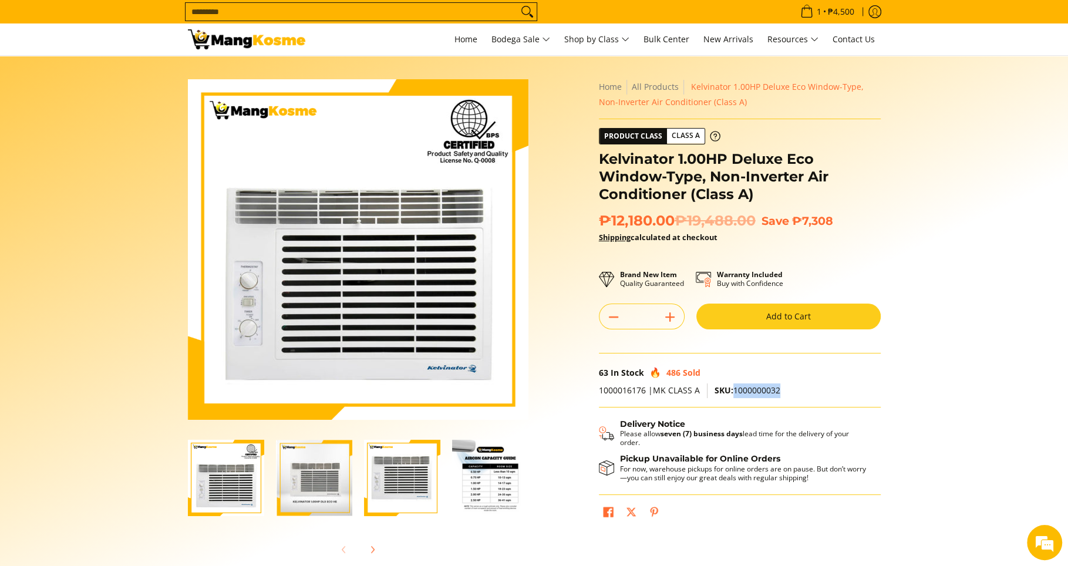
drag, startPoint x: 789, startPoint y: 392, endPoint x: 734, endPoint y: 396, distance: 55.3
click at [734, 396] on p "1000016176 |MK CLASS A SKU: 1000000032" at bounding box center [740, 395] width 282 height 24
copy span "1000000032"
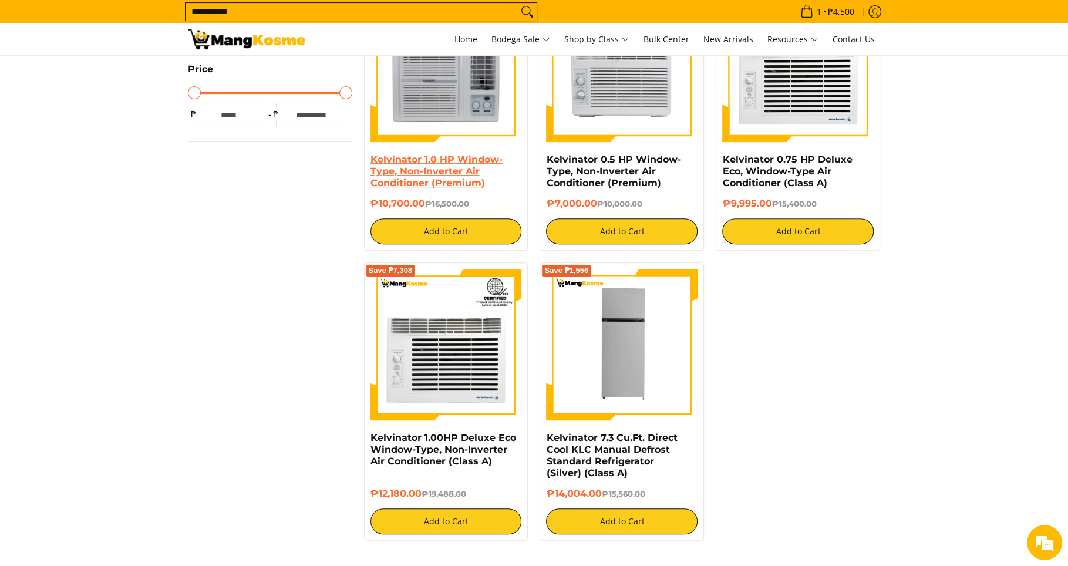
click at [426, 156] on link "Kelvinator 1.0 HP Window-Type, Non-Inverter Air Conditioner (Premium)" at bounding box center [436, 171] width 132 height 35
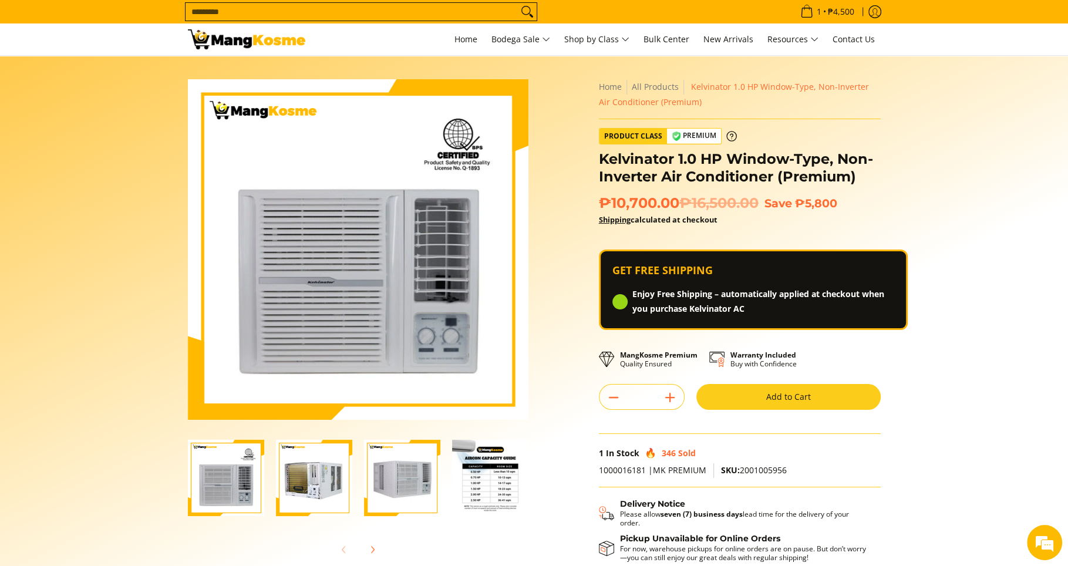
click at [271, 11] on input "Search..." at bounding box center [351, 12] width 332 height 18
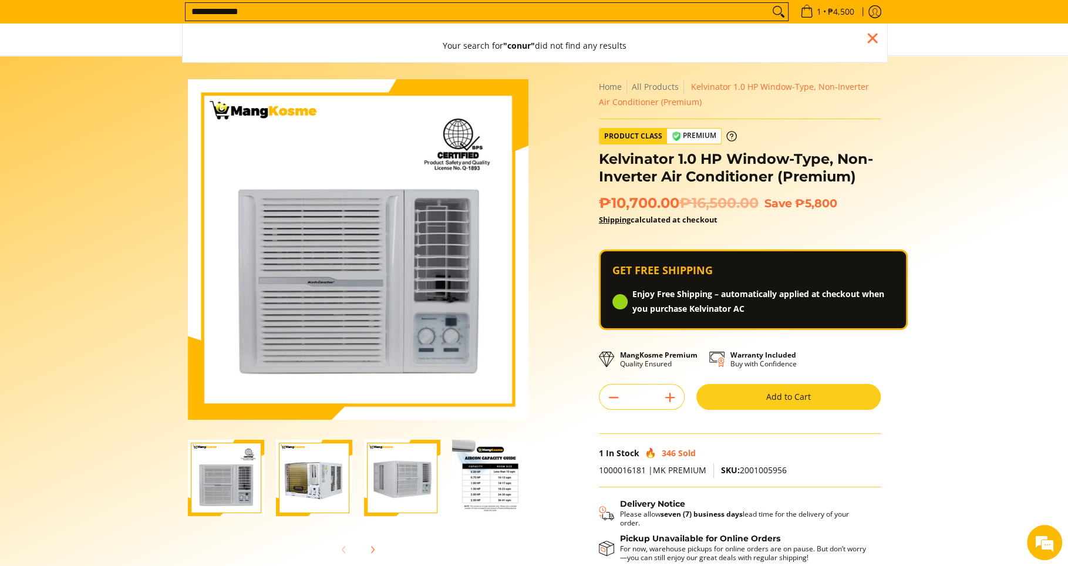
type input "**********"
click at [769, 3] on button "Search" at bounding box center [778, 12] width 19 height 18
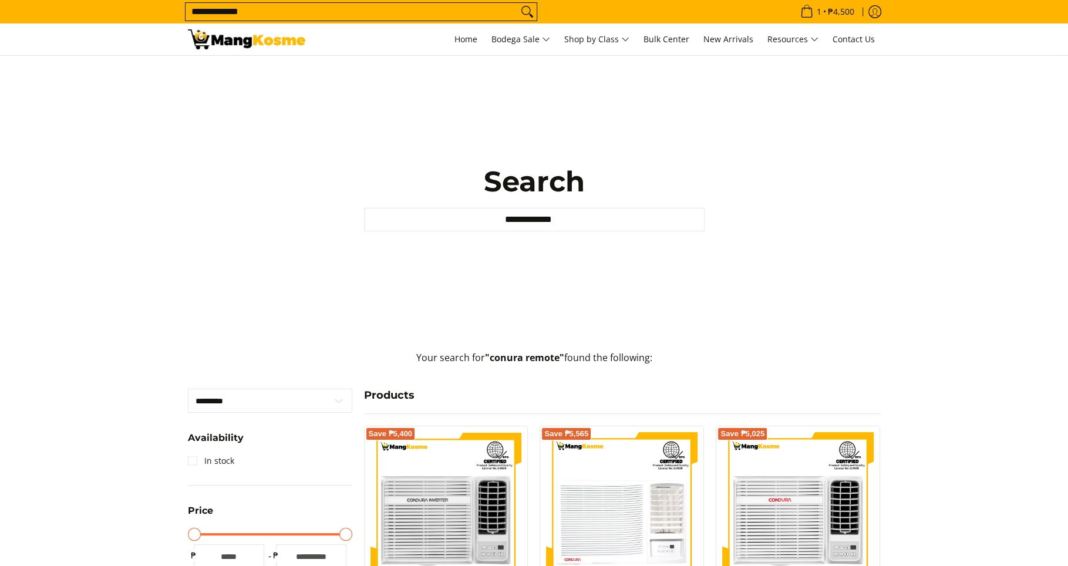
click at [207, 10] on input "**********" at bounding box center [351, 12] width 332 height 18
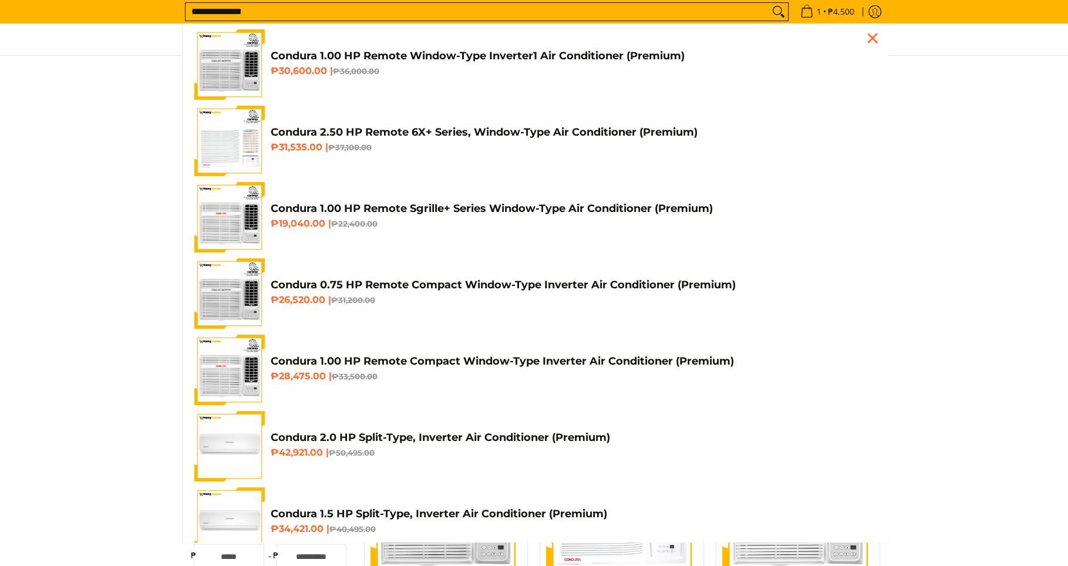
type input "**********"
click at [769, 3] on button "Search" at bounding box center [778, 12] width 19 height 18
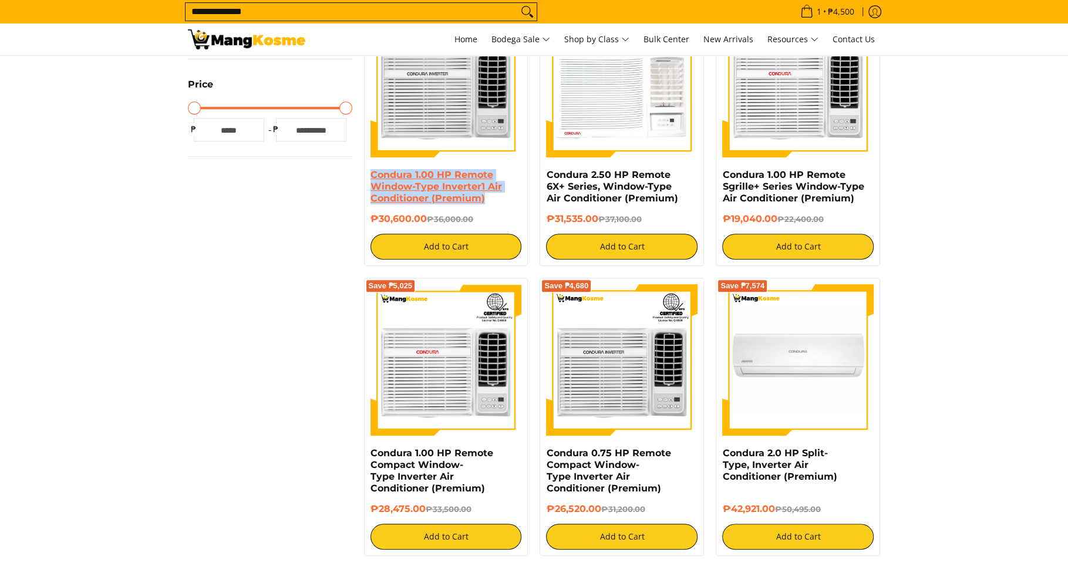
click at [370, 175] on h4 "Condura 1.00 HP Remote Window-Type Inverter1 Air Conditioner (Premium)" at bounding box center [445, 186] width 151 height 35
copy link "Condura 1.00 HP Remote Window-Type Inverter1 Air Conditioner (Premium)"
click at [393, 184] on link "Condura 1.00 HP Remote Window-Type Inverter1 Air Conditioner (Premium)" at bounding box center [435, 186] width 131 height 35
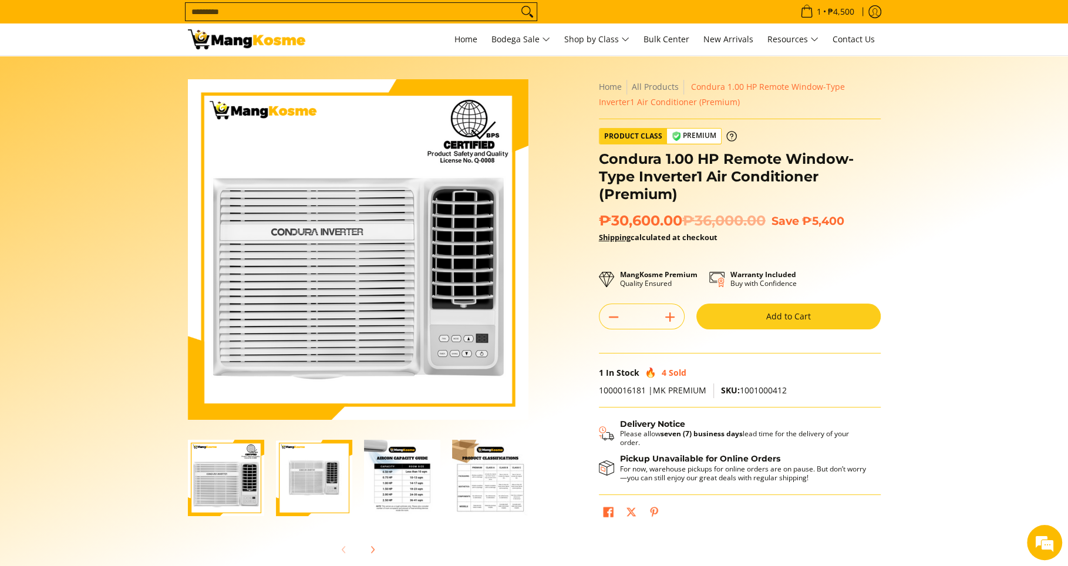
click at [272, 15] on input "Search..." at bounding box center [351, 12] width 332 height 18
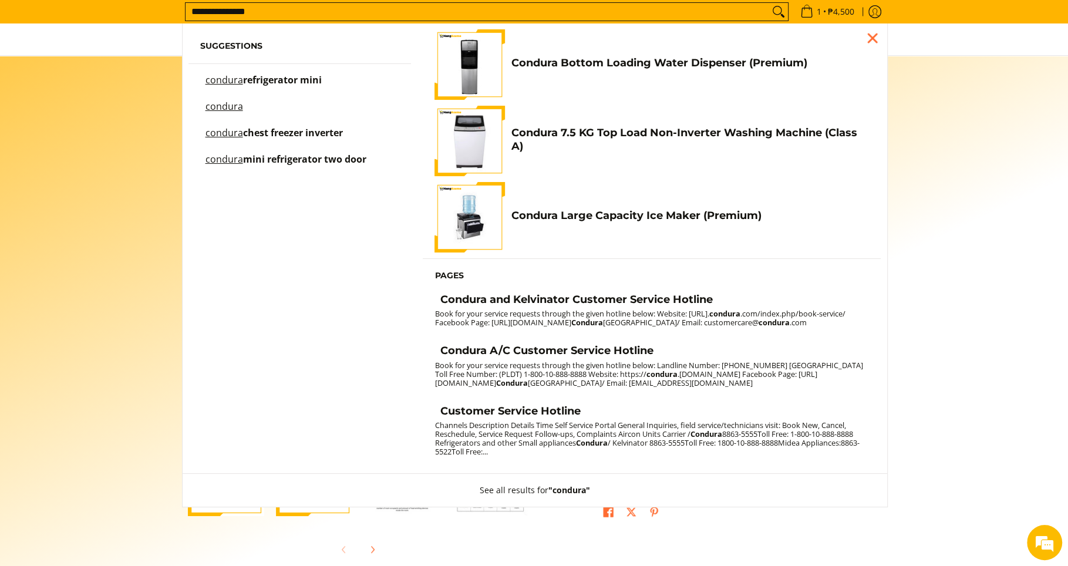
type input "**********"
click at [769, 3] on button "Search" at bounding box center [778, 12] width 19 height 18
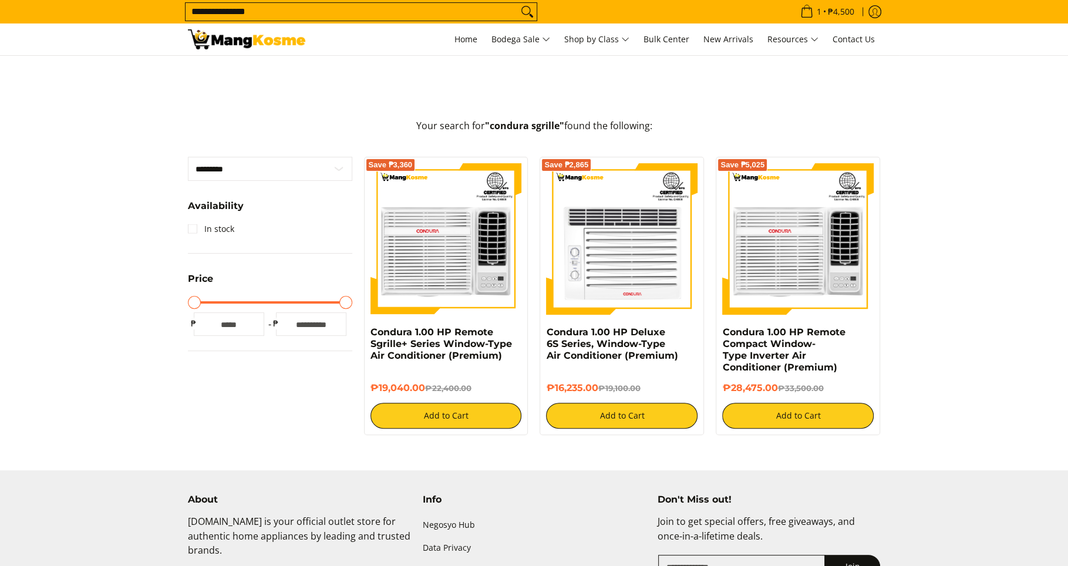
scroll to position [239, 0]
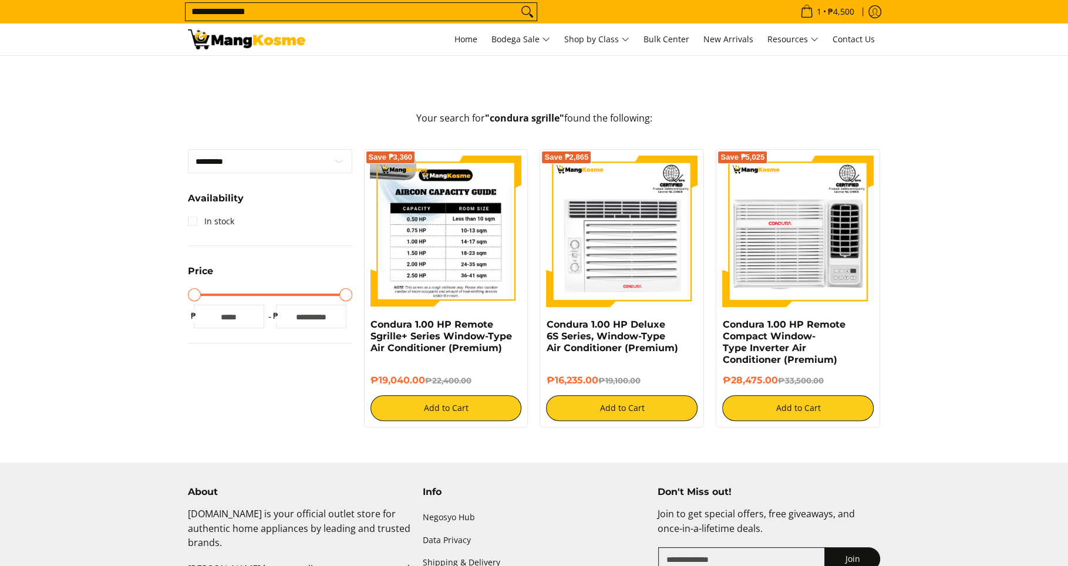
click at [420, 248] on img at bounding box center [445, 231] width 151 height 151
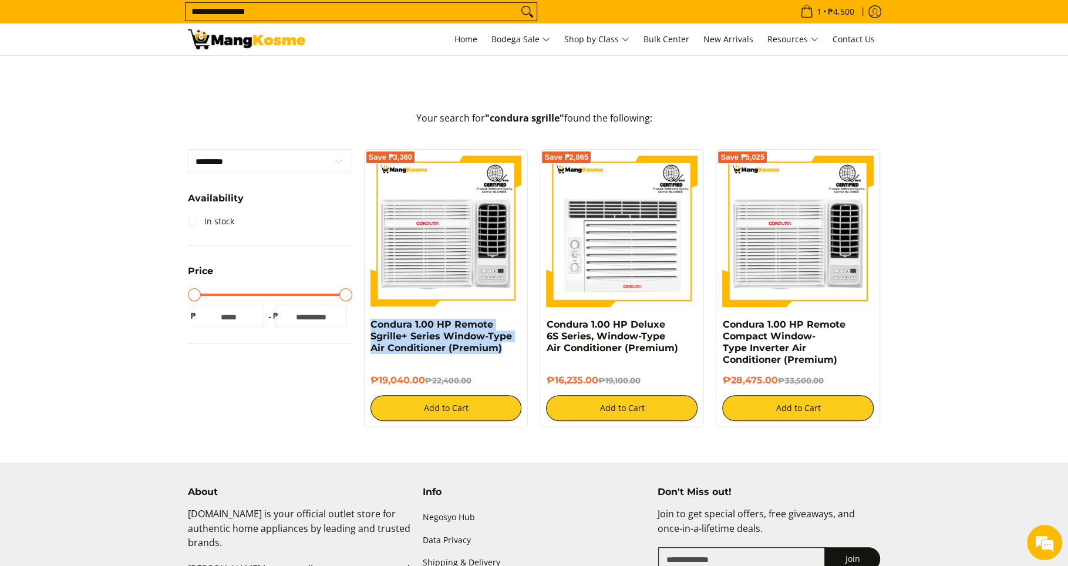
drag, startPoint x: 505, startPoint y: 350, endPoint x: 368, endPoint y: 322, distance: 139.5
click at [367, 322] on div "Save ₱3,360 Condura 1.00 HP Remote Sgrille+ Series Window-Type Air Conditioner …" at bounding box center [446, 288] width 164 height 278
copy link "Condura 1.00 HP Remote Sgrille+ Series Window-Type Air Conditioner (Premium)"
click at [462, 349] on link "Condura 1.00 HP Remote Sgrille+ Series Window-Type Air Conditioner (Premium)" at bounding box center [440, 336] width 141 height 35
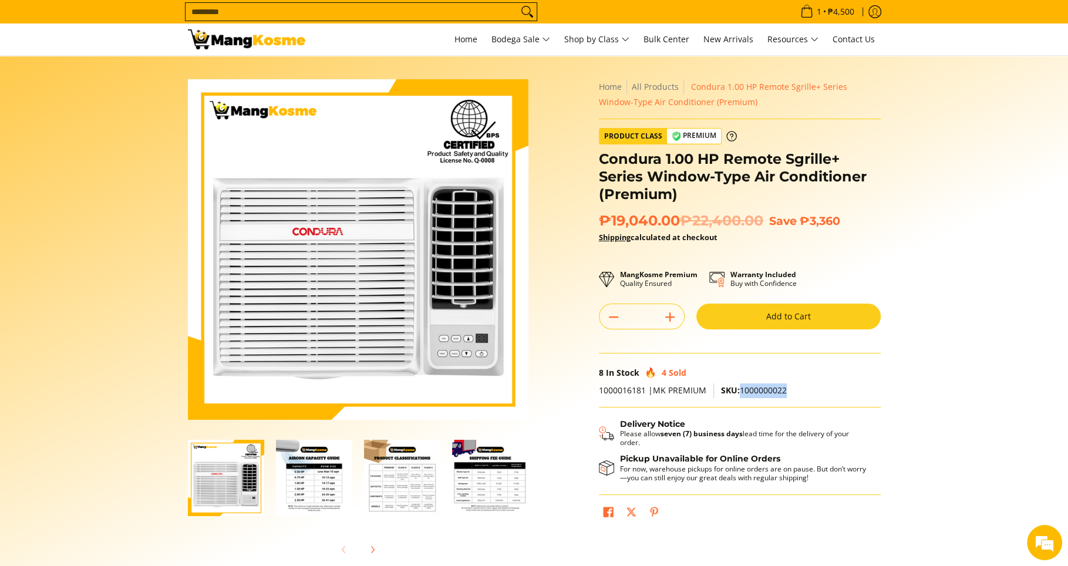
drag, startPoint x: 797, startPoint y: 392, endPoint x: 751, endPoint y: 390, distance: 46.4
click at [738, 393] on p "1000016181 |MK PREMIUM SKU: 1000000022" at bounding box center [740, 395] width 282 height 24
copy span "1000000022"
drag, startPoint x: 775, startPoint y: 390, endPoint x: 741, endPoint y: 391, distance: 33.5
click at [741, 391] on p "1000016181 |MK PREMIUM SKU: 1000000022" at bounding box center [740, 395] width 282 height 24
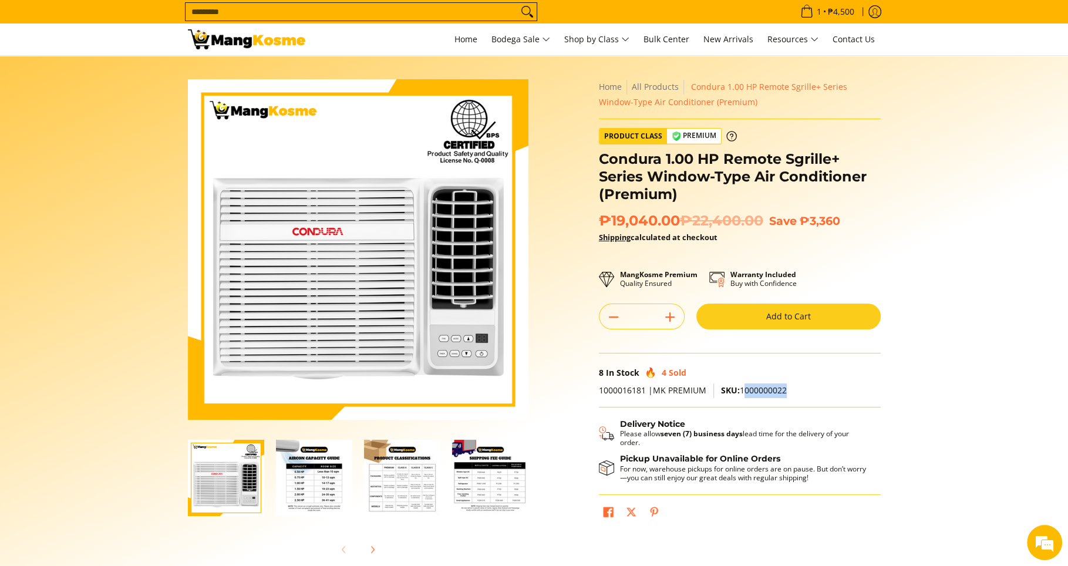
drag, startPoint x: 754, startPoint y: 390, endPoint x: 794, endPoint y: 391, distance: 39.9
click at [794, 391] on p "1000016181 |MK PREMIUM SKU: 1000000022" at bounding box center [740, 395] width 282 height 24
click at [793, 390] on p "1000016181 |MK PREMIUM SKU: 1000000022" at bounding box center [740, 395] width 282 height 24
drag, startPoint x: 779, startPoint y: 390, endPoint x: 739, endPoint y: 392, distance: 40.0
click at [739, 392] on p "1000016181 |MK PREMIUM SKU: 1000000022" at bounding box center [740, 395] width 282 height 24
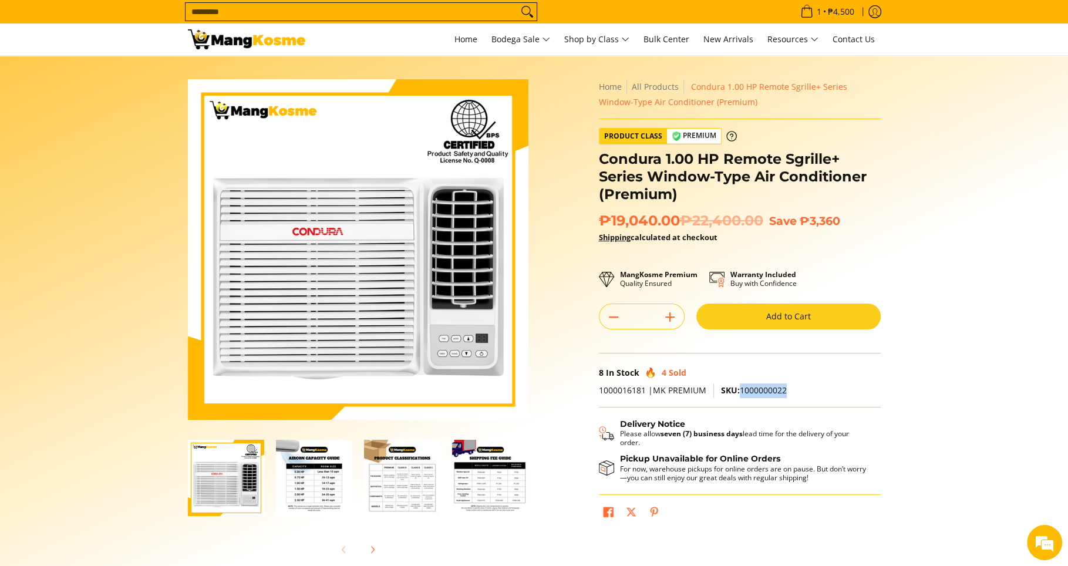
copy span "1000000022"
click at [251, 9] on input "Search..." at bounding box center [351, 12] width 332 height 18
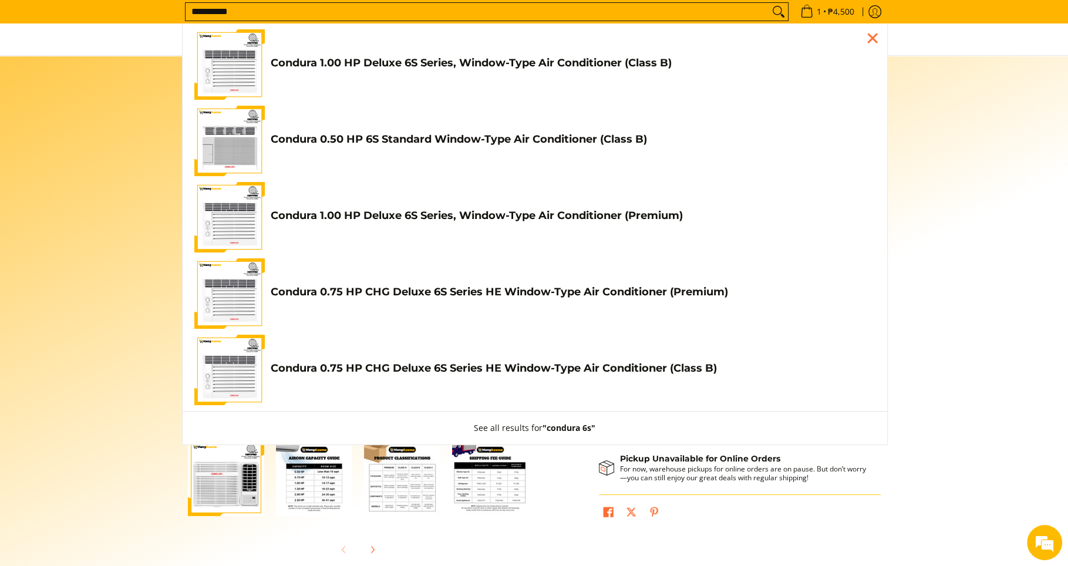
type input "**********"
click at [769, 3] on button "Search" at bounding box center [778, 12] width 19 height 18
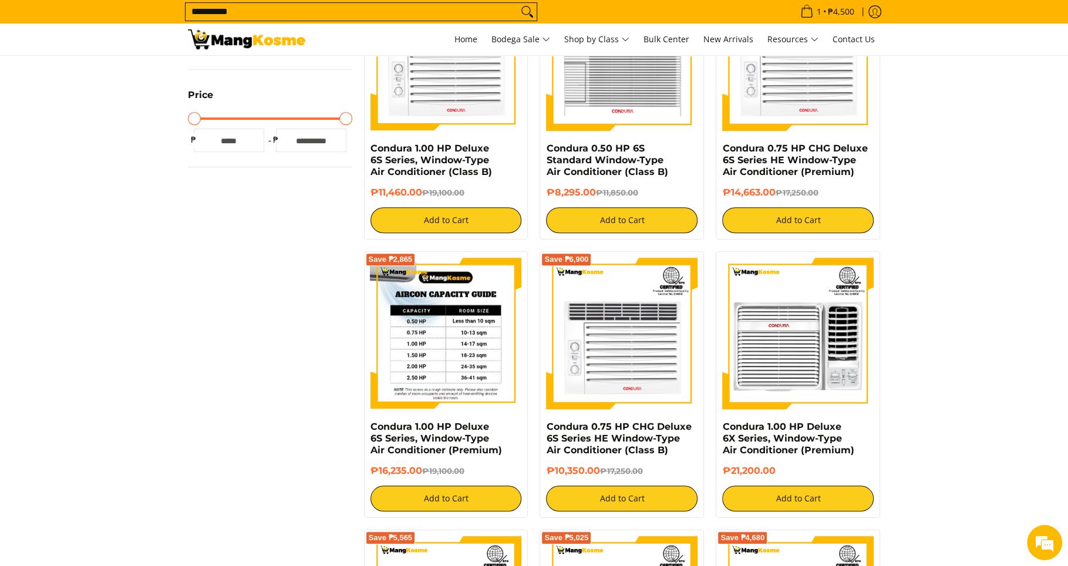
scroll to position [499, 0]
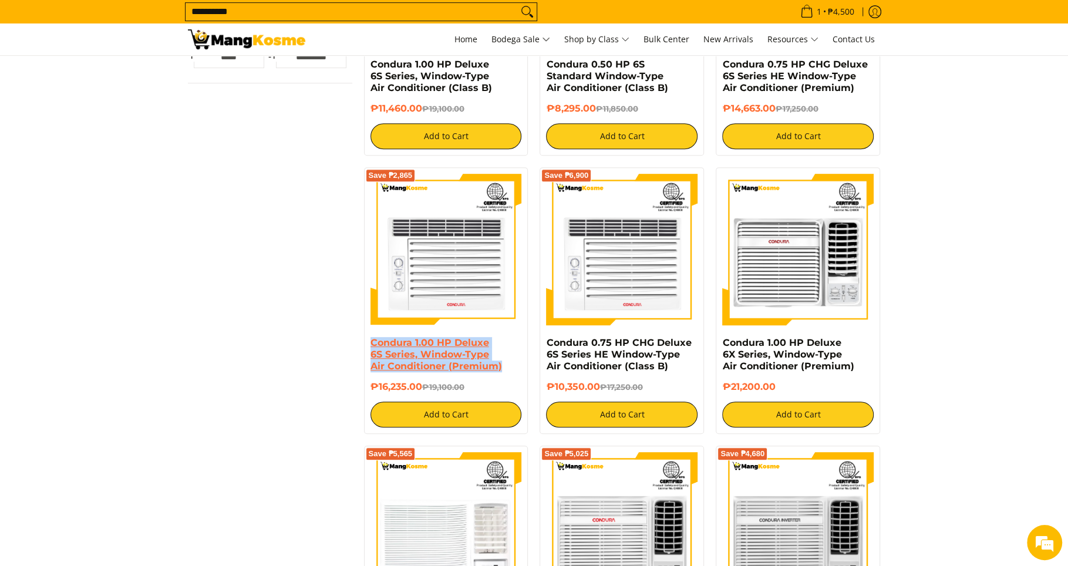
drag, startPoint x: 489, startPoint y: 365, endPoint x: 377, endPoint y: 345, distance: 113.9
click at [371, 344] on h4 "Condura 1.00 HP Deluxe 6S Series, Window-Type Air Conditioner (Premium)" at bounding box center [445, 354] width 151 height 35
copy link "Condura 1.00 HP Deluxe 6S Series, Window-Type Air Conditioner (Premium)"
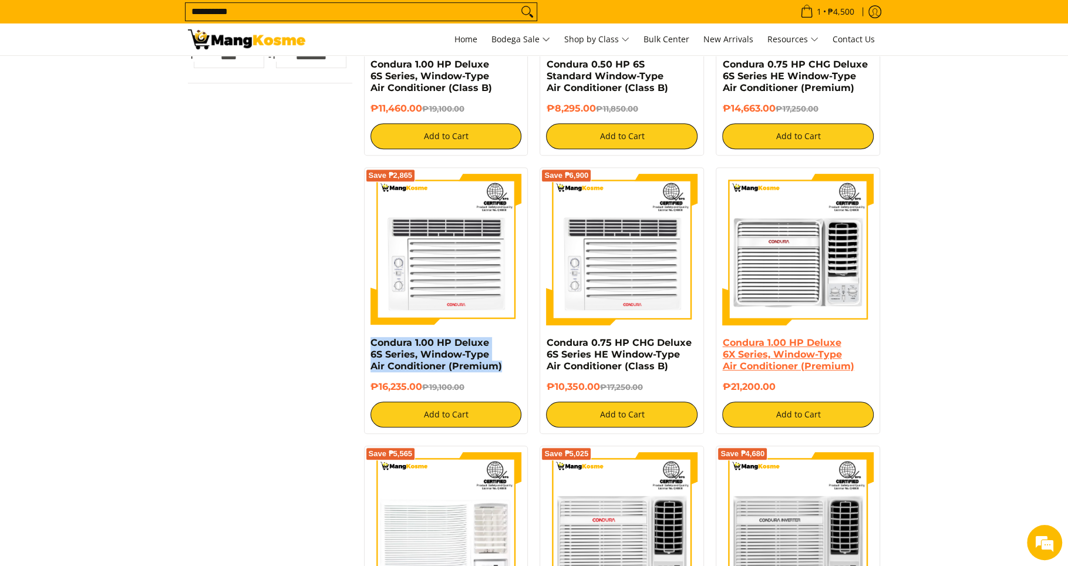
click at [795, 347] on link "Condura 1.00 HP Deluxe 6X Series, Window-Type Air Conditioner (Premium)" at bounding box center [787, 354] width 131 height 35
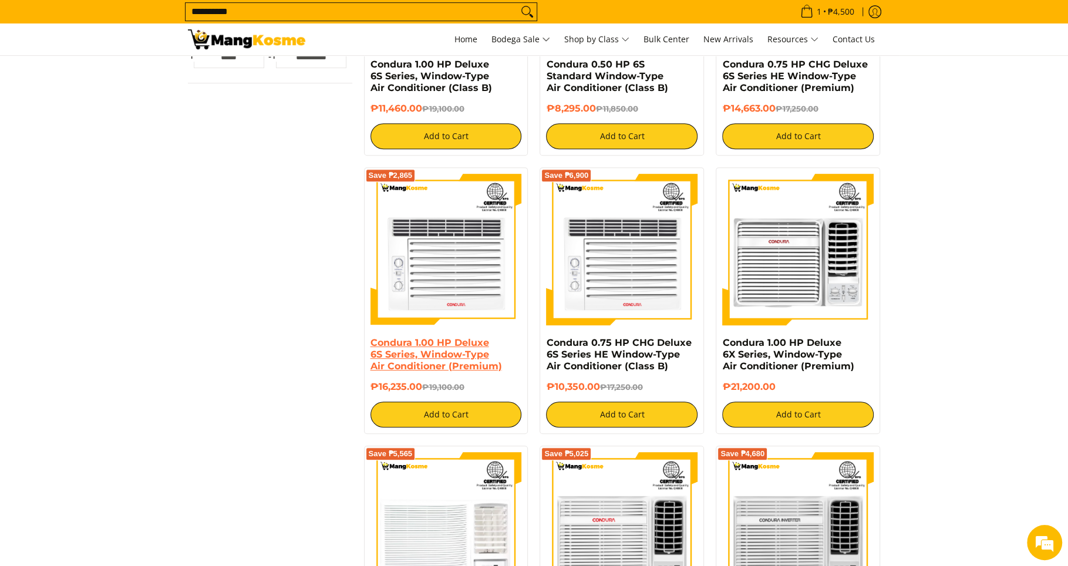
click at [420, 358] on link "Condura 1.00 HP Deluxe 6S Series, Window-Type Air Conditioner (Premium)" at bounding box center [435, 354] width 131 height 35
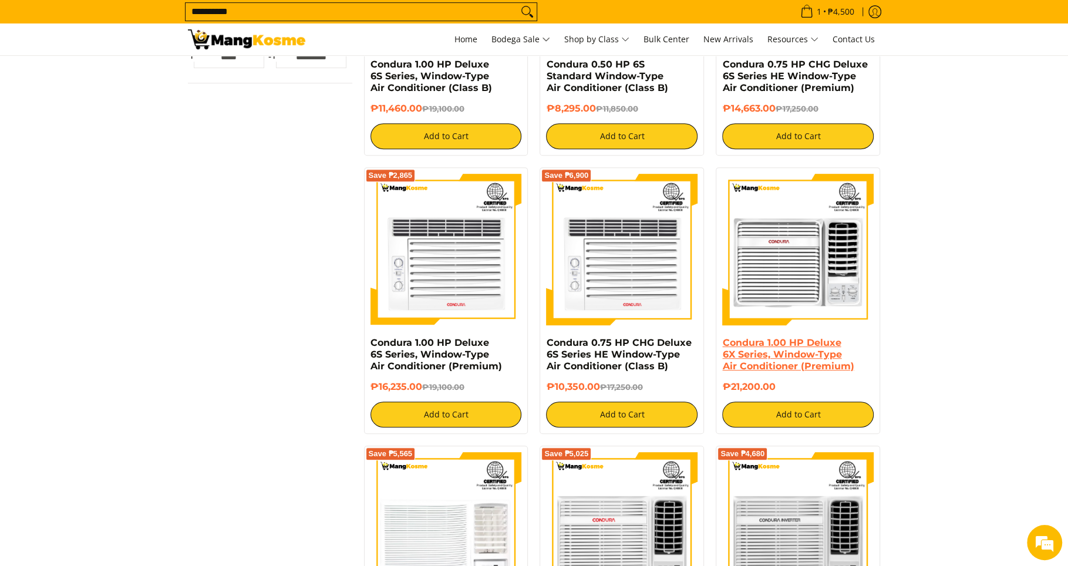
click at [764, 361] on link "Condura 1.00 HP Deluxe 6X Series, Window-Type Air Conditioner (Premium)" at bounding box center [787, 354] width 131 height 35
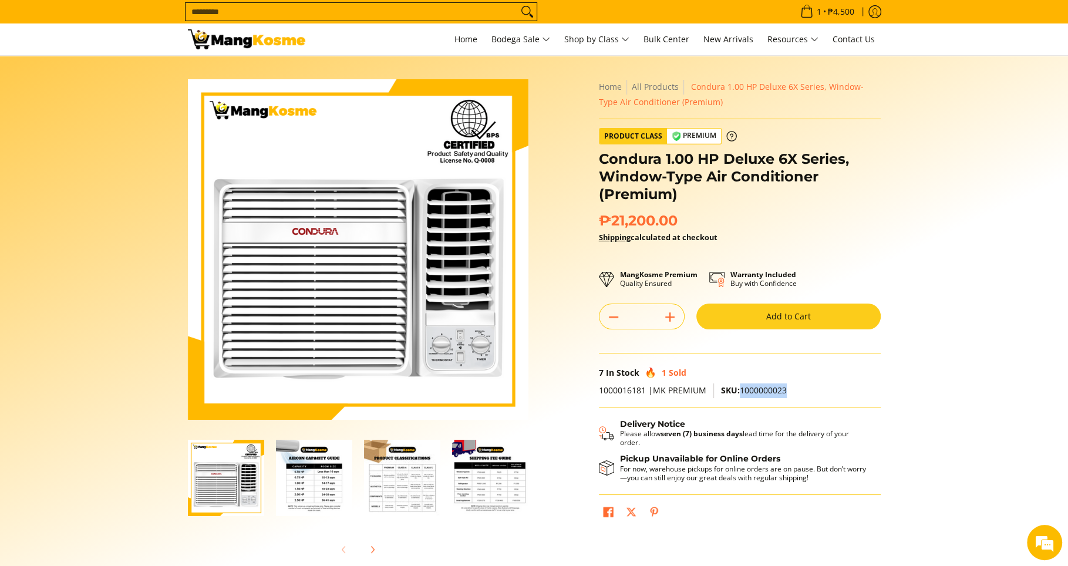
drag, startPoint x: 784, startPoint y: 386, endPoint x: 752, endPoint y: 389, distance: 31.8
click at [740, 388] on p "1000016181 |MK PREMIUM SKU: 1000000023" at bounding box center [740, 395] width 282 height 24
copy span "1000000023"
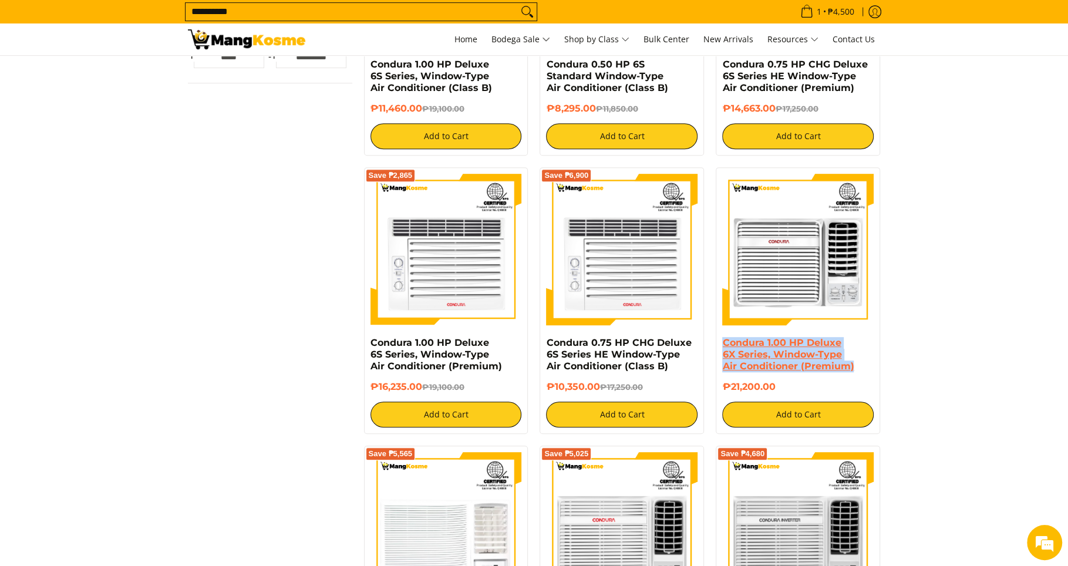
drag, startPoint x: 871, startPoint y: 366, endPoint x: 727, endPoint y: 342, distance: 146.3
click at [723, 341] on h4 "Condura 1.00 HP Deluxe 6X Series, Window-Type Air Conditioner (Premium)" at bounding box center [797, 354] width 151 height 35
copy link "Condura 1.00 HP Deluxe 6X Series, Window-Type Air Conditioner (Premium)"
click at [819, 358] on link "Condura 1.00 HP Deluxe 6X Series, Window-Type Air Conditioner (Premium)" at bounding box center [787, 354] width 131 height 35
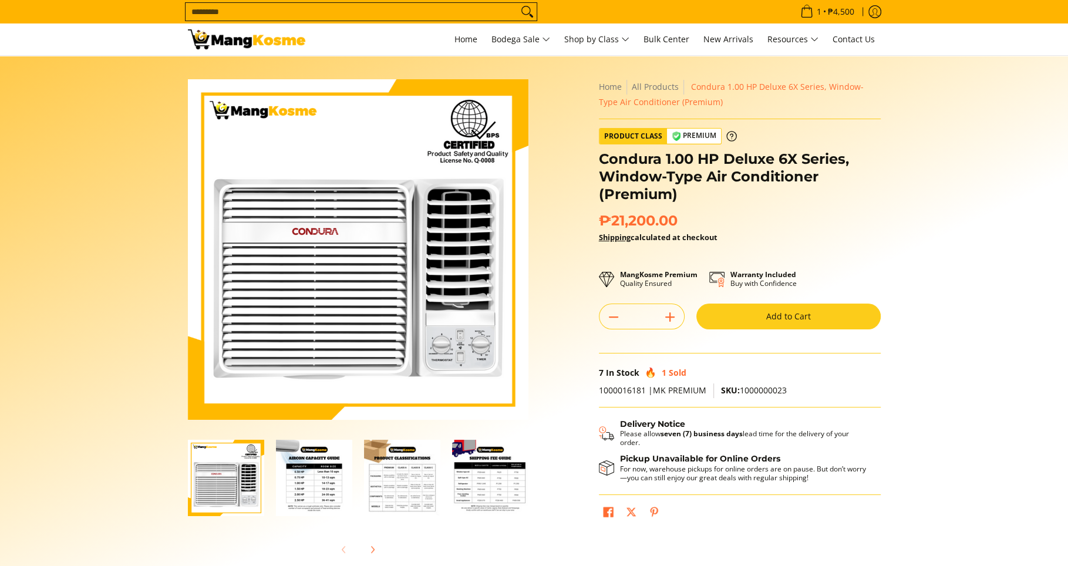
drag, startPoint x: 788, startPoint y: 390, endPoint x: 740, endPoint y: 391, distance: 47.5
click at [740, 391] on p "1000016181 |MK PREMIUM SKU: 1000000023" at bounding box center [740, 395] width 282 height 24
drag, startPoint x: 741, startPoint y: 387, endPoint x: 785, endPoint y: 388, distance: 44.0
click at [785, 388] on span "SKU: 1000000023" at bounding box center [754, 389] width 66 height 11
copy span "1000000023"
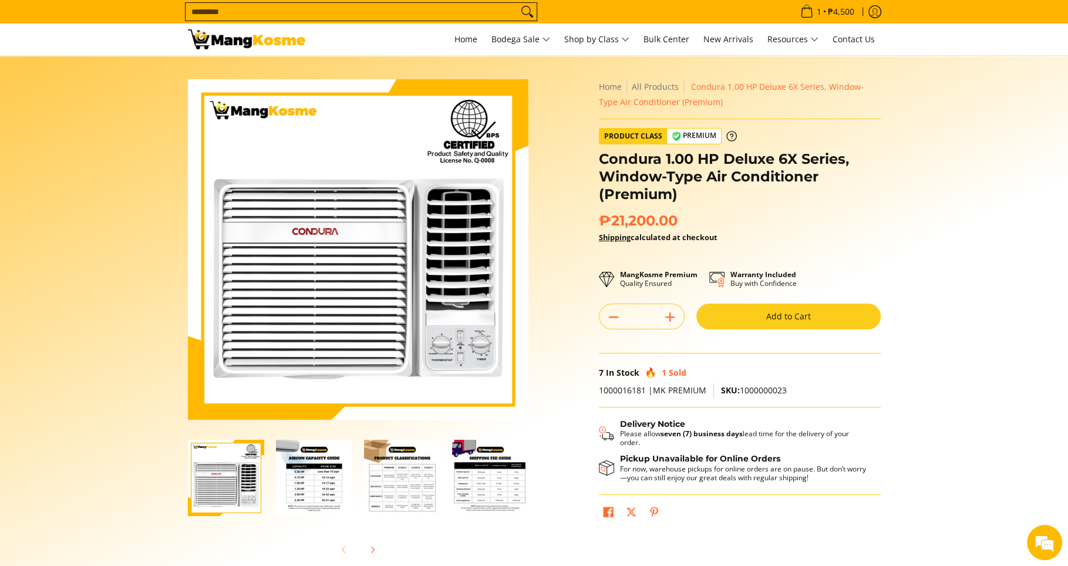
click at [313, 15] on input "Search..." at bounding box center [351, 12] width 332 height 18
type input "**********"
click at [518, 3] on button "Search" at bounding box center [527, 12] width 19 height 18
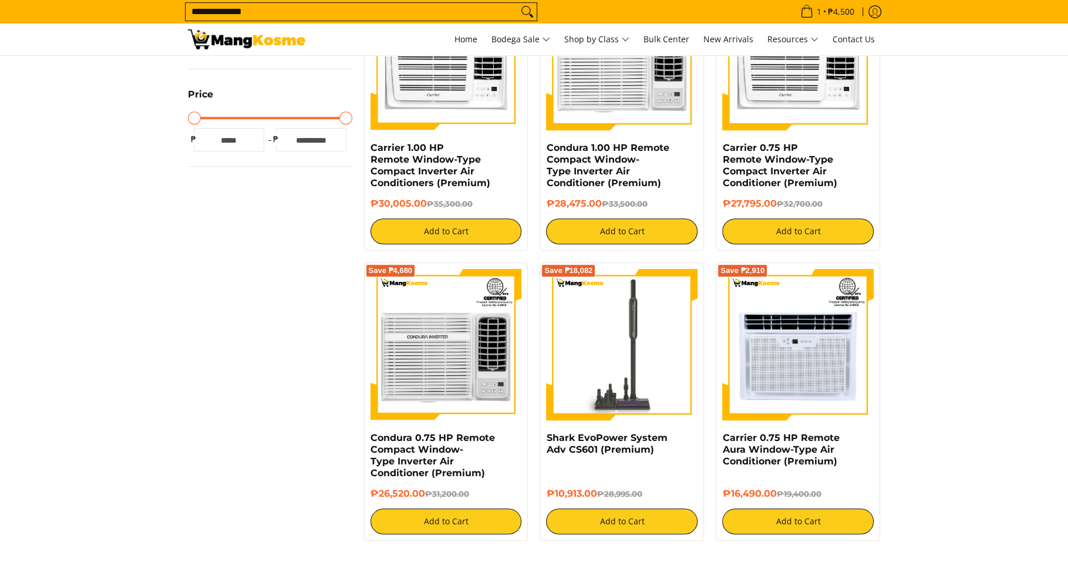
scroll to position [385, 0]
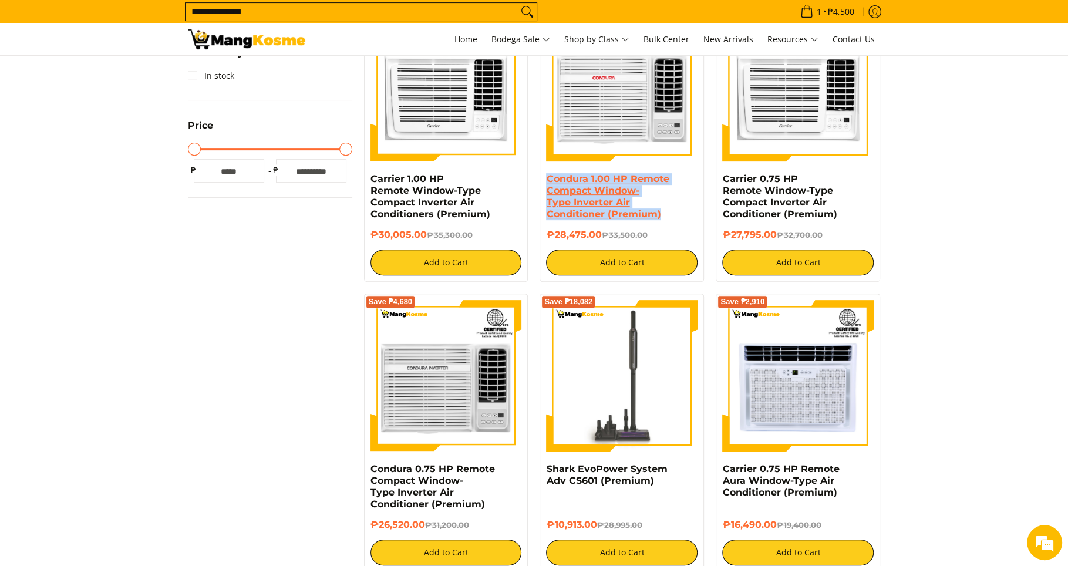
drag, startPoint x: 667, startPoint y: 214, endPoint x: 547, endPoint y: 180, distance: 124.3
click at [547, 180] on h4 "Condura 1.00 HP Remote Compact Window-Type Inverter Air Conditioner (Premium)" at bounding box center [621, 196] width 151 height 47
copy link "Condura 1.00 HP Remote Compact Window-Type Inverter Air Conditioner (Premium)"
click at [574, 209] on link "Condura 1.00 HP Remote Compact Window-Type Inverter Air Conditioner (Premium)" at bounding box center [607, 196] width 123 height 46
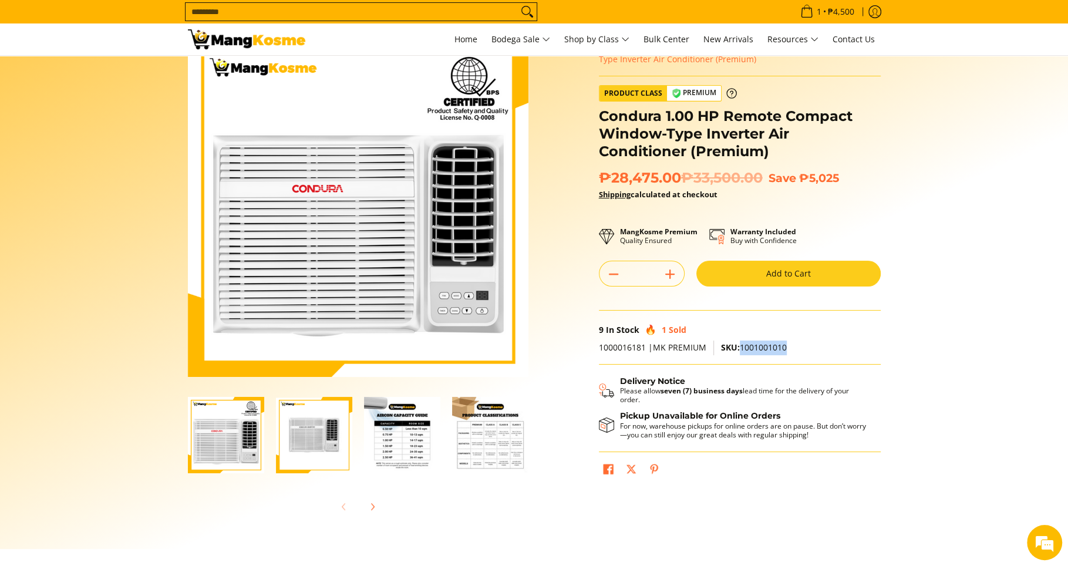
drag, startPoint x: 786, startPoint y: 346, endPoint x: 739, endPoint y: 350, distance: 47.1
click at [739, 350] on p "1000016181 |MK PREMIUM SKU: 1001001010" at bounding box center [740, 352] width 282 height 24
copy span "1001001010"
click at [374, 9] on input "Search..." at bounding box center [351, 12] width 332 height 18
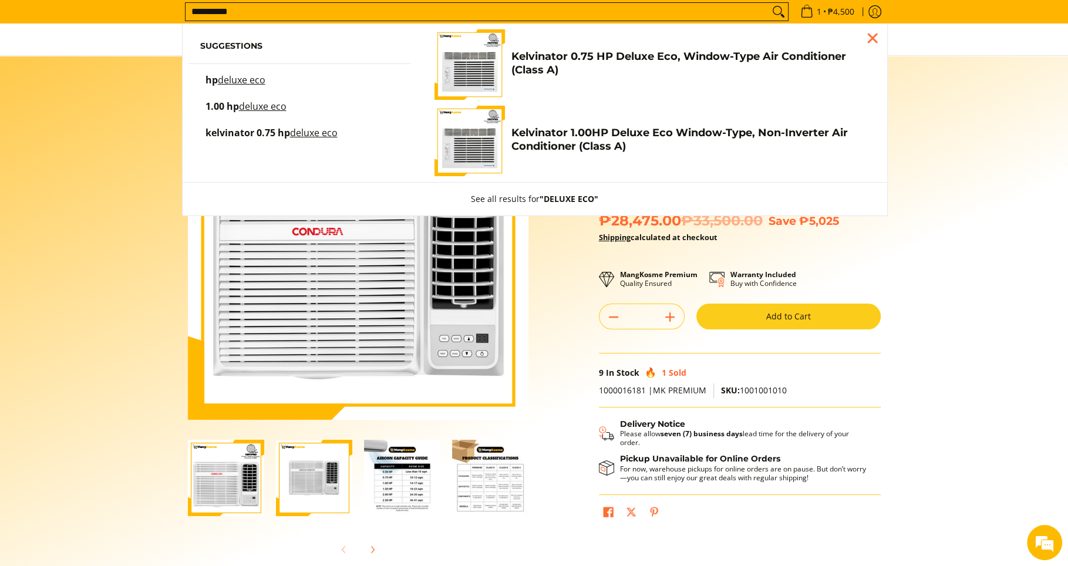
type input "**********"
click at [769, 3] on button "Search" at bounding box center [778, 12] width 19 height 18
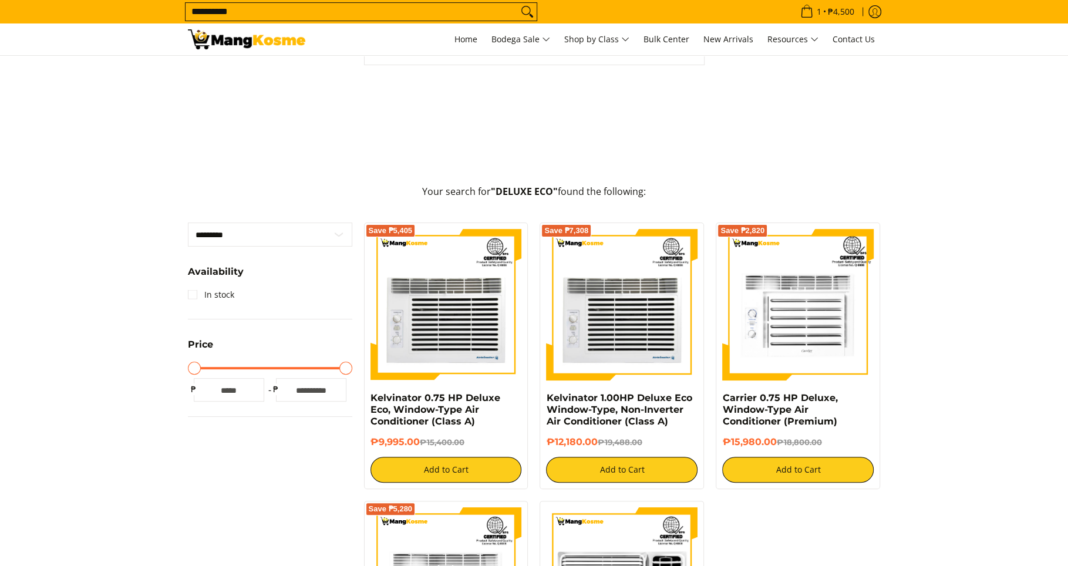
scroll to position [276, 0]
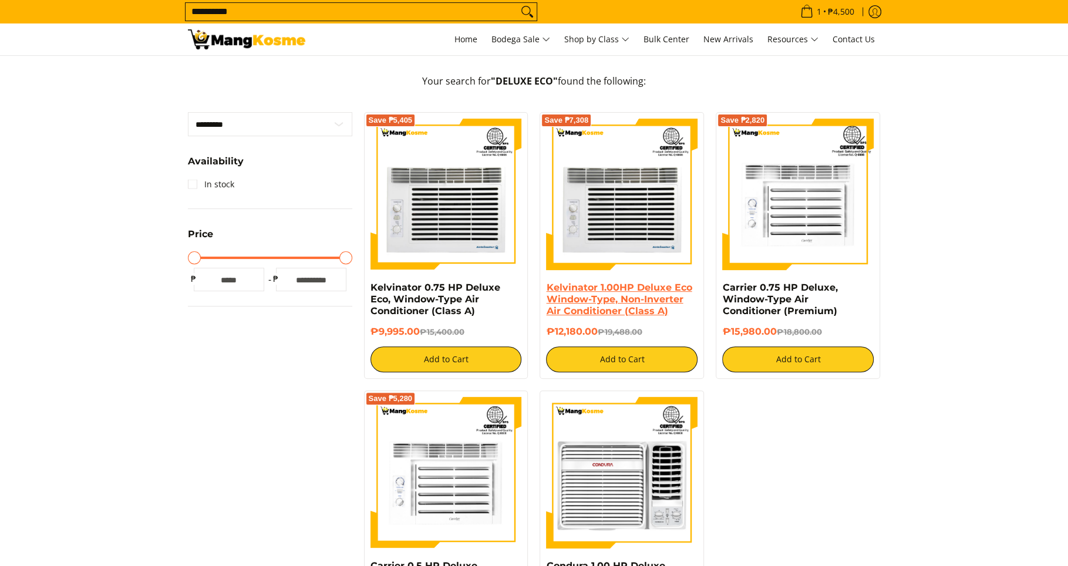
click at [585, 305] on link "Kelvinator 1.00HP Deluxe Eco Window-Type, Non-Inverter Air Conditioner (Class A)" at bounding box center [619, 299] width 146 height 35
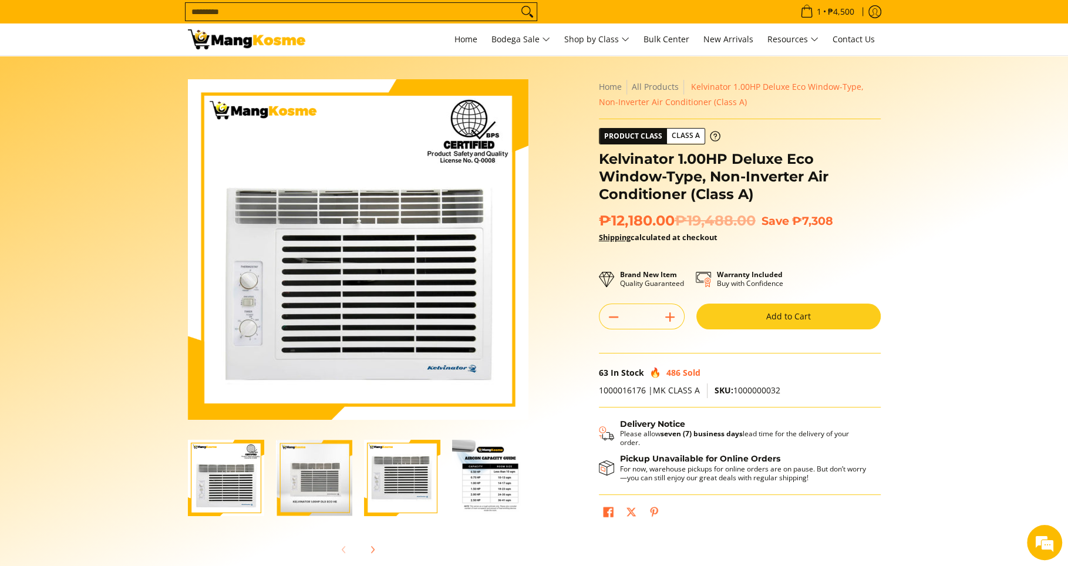
click at [289, 7] on input "Search..." at bounding box center [351, 12] width 332 height 18
type input "*****"
click at [518, 3] on button "Search" at bounding box center [527, 12] width 19 height 18
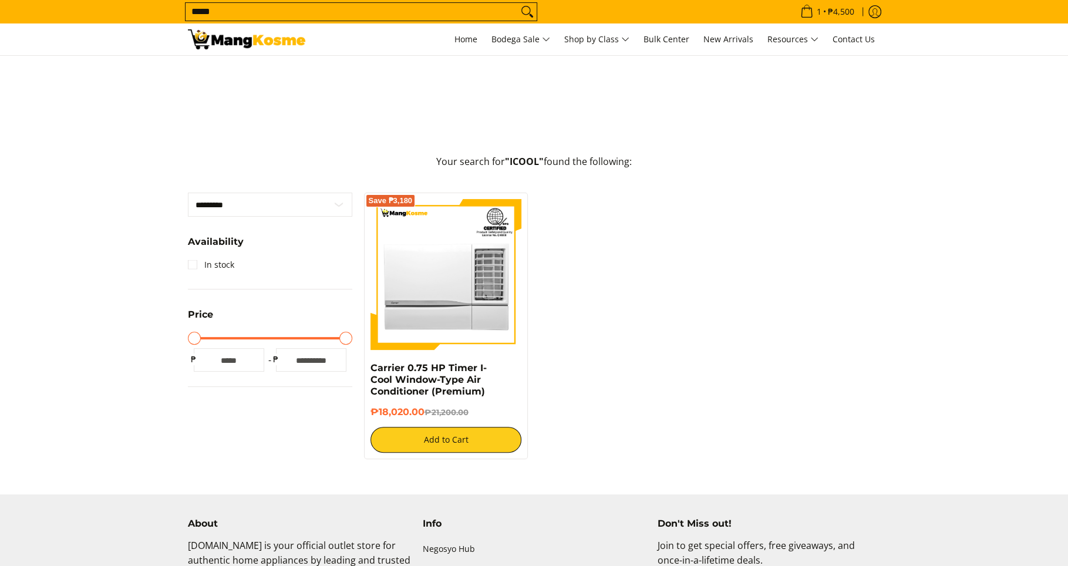
scroll to position [278, 0]
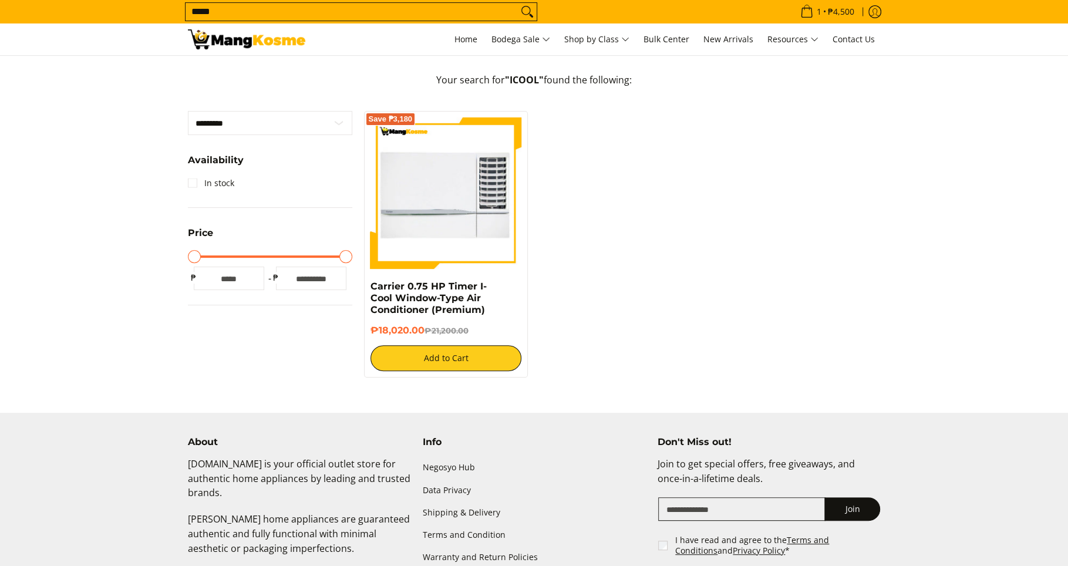
click at [426, 215] on img at bounding box center [445, 192] width 151 height 151
